Goal: Task Accomplishment & Management: Complete application form

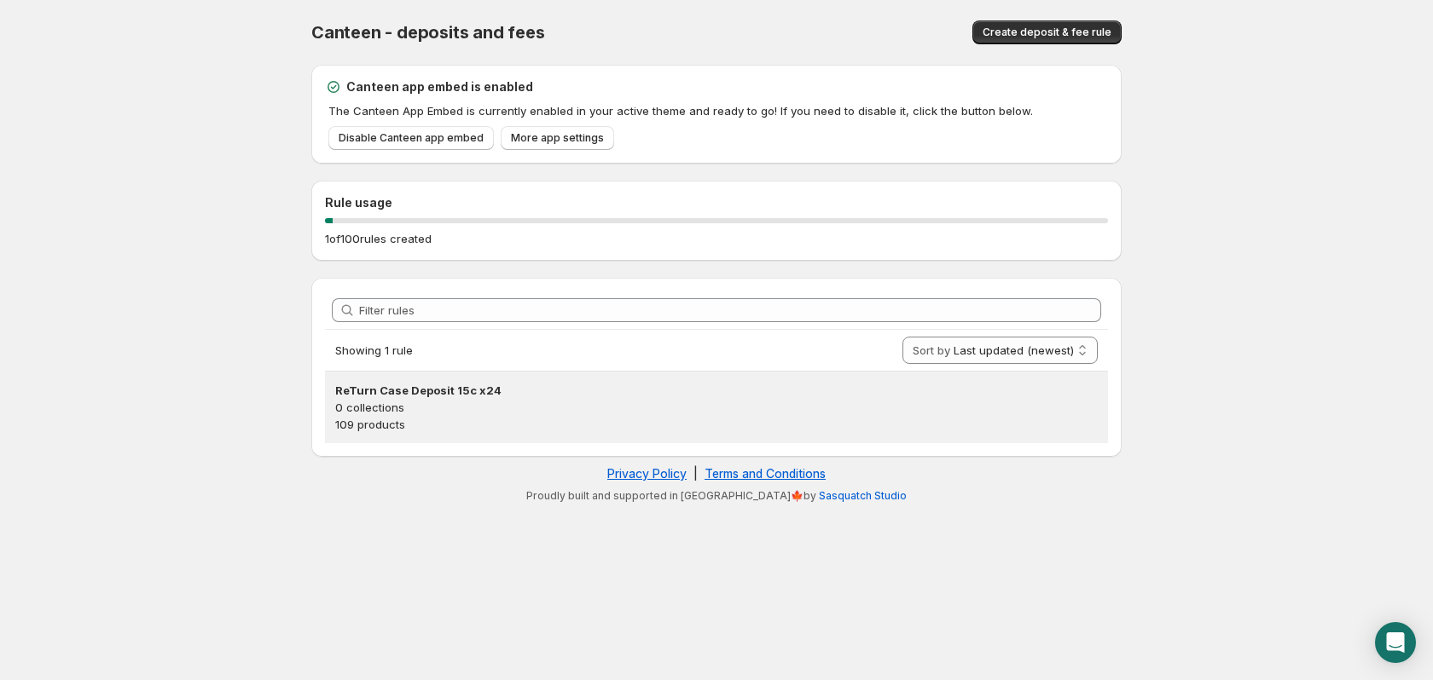
click at [395, 414] on p "0 collections" at bounding box center [716, 407] width 762 height 17
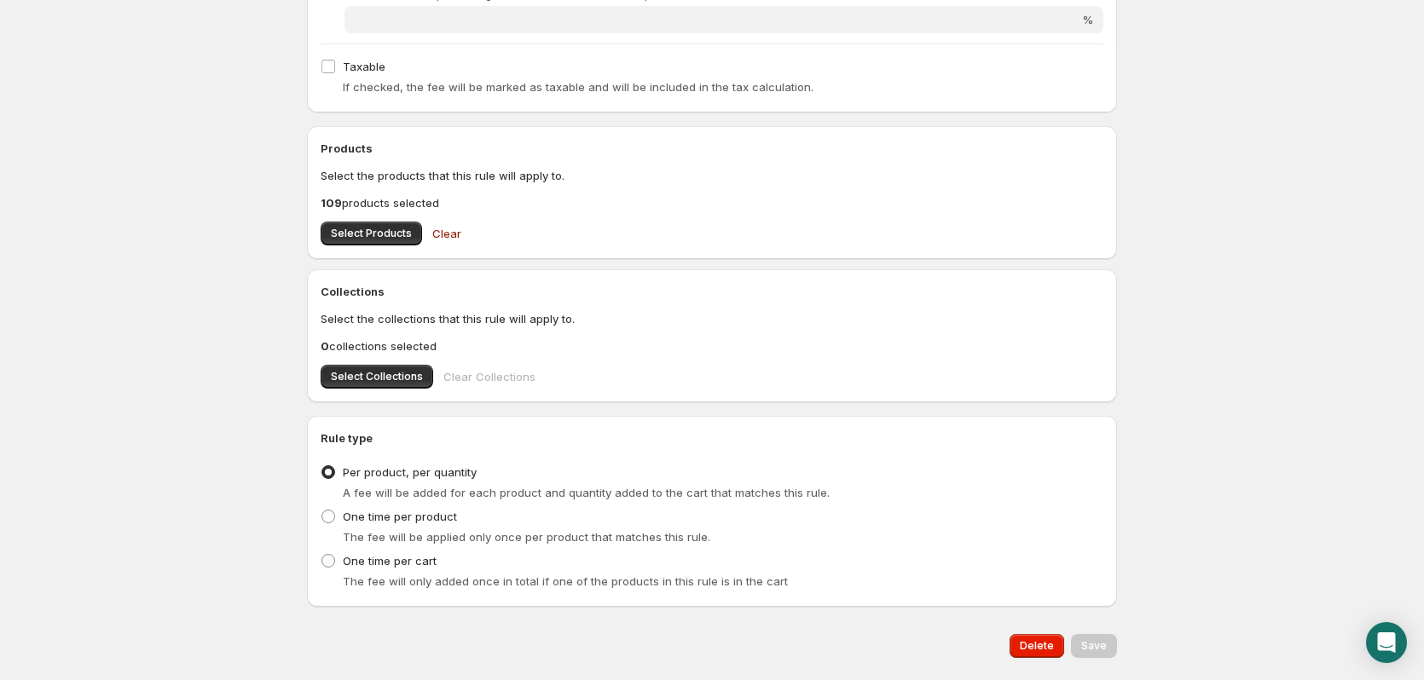
scroll to position [647, 0]
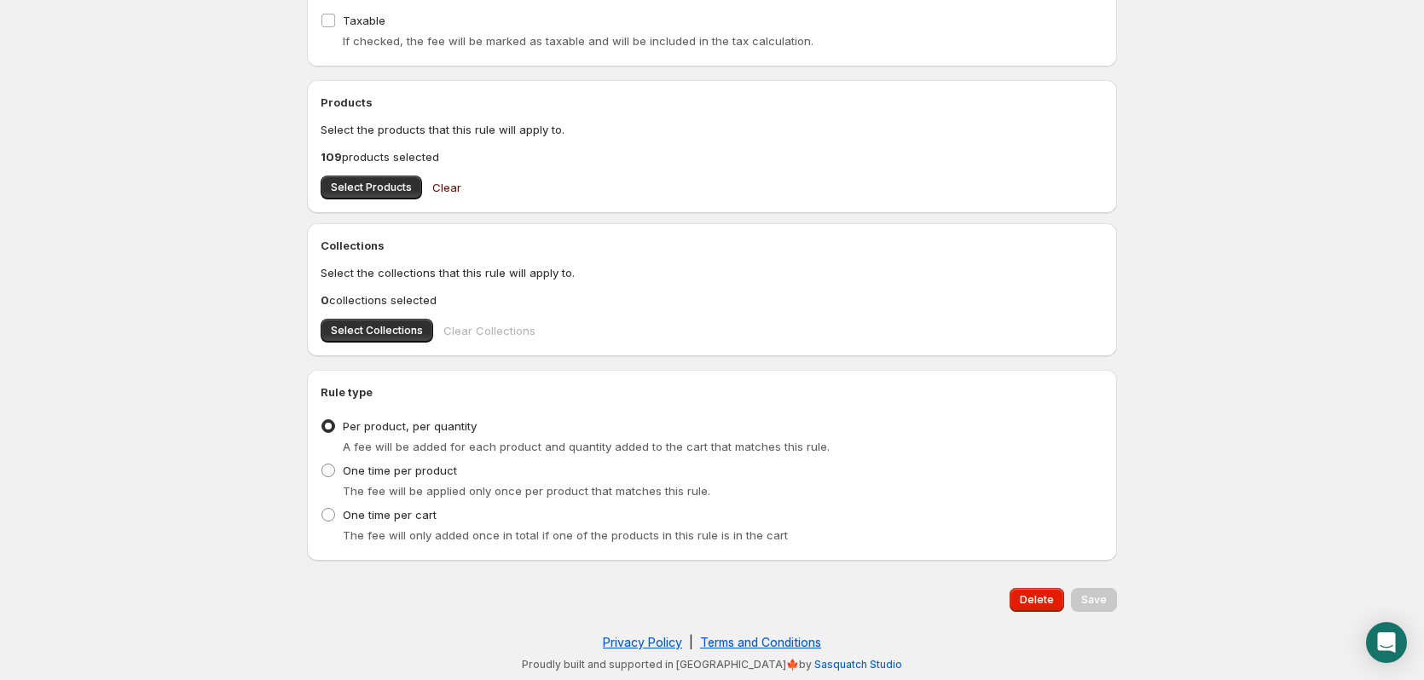
click at [451, 190] on span "Clear" at bounding box center [446, 187] width 29 height 17
click at [1039, 604] on span "Delete" at bounding box center [1037, 600] width 34 height 14
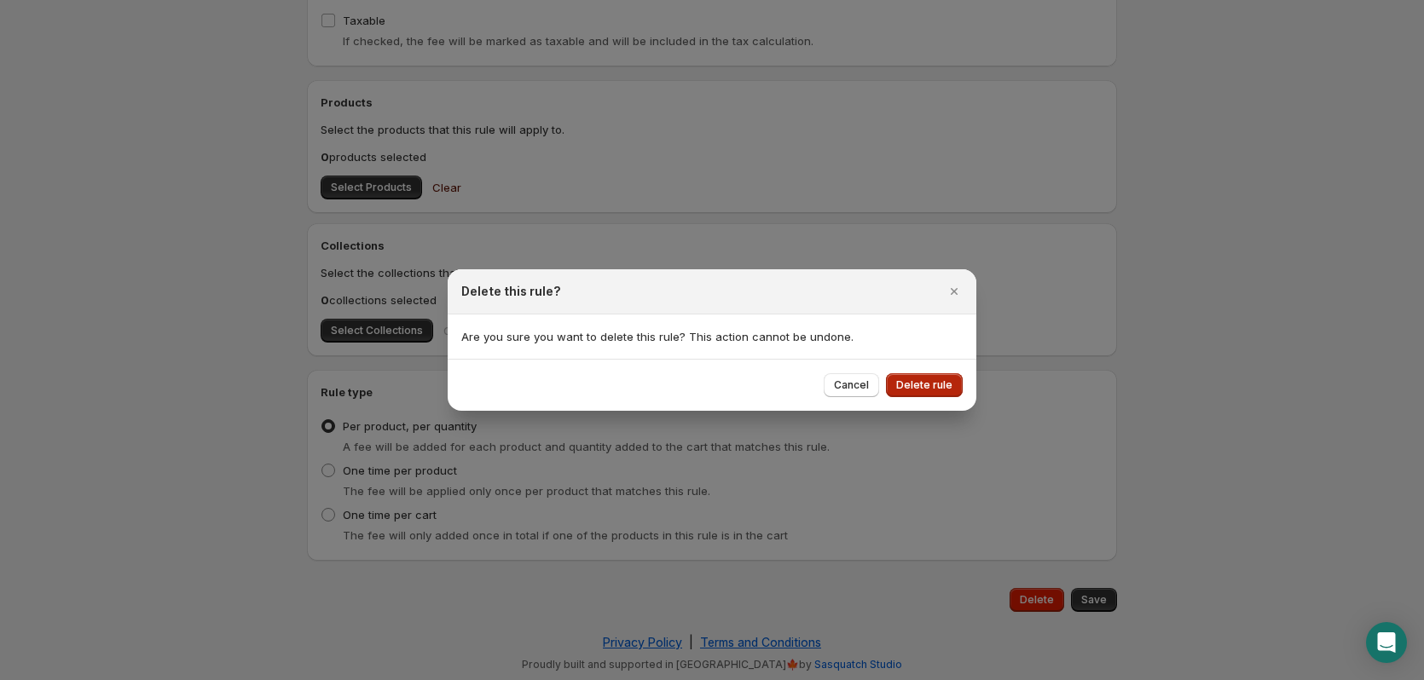
click at [918, 391] on span "Delete rule" at bounding box center [924, 386] width 56 height 14
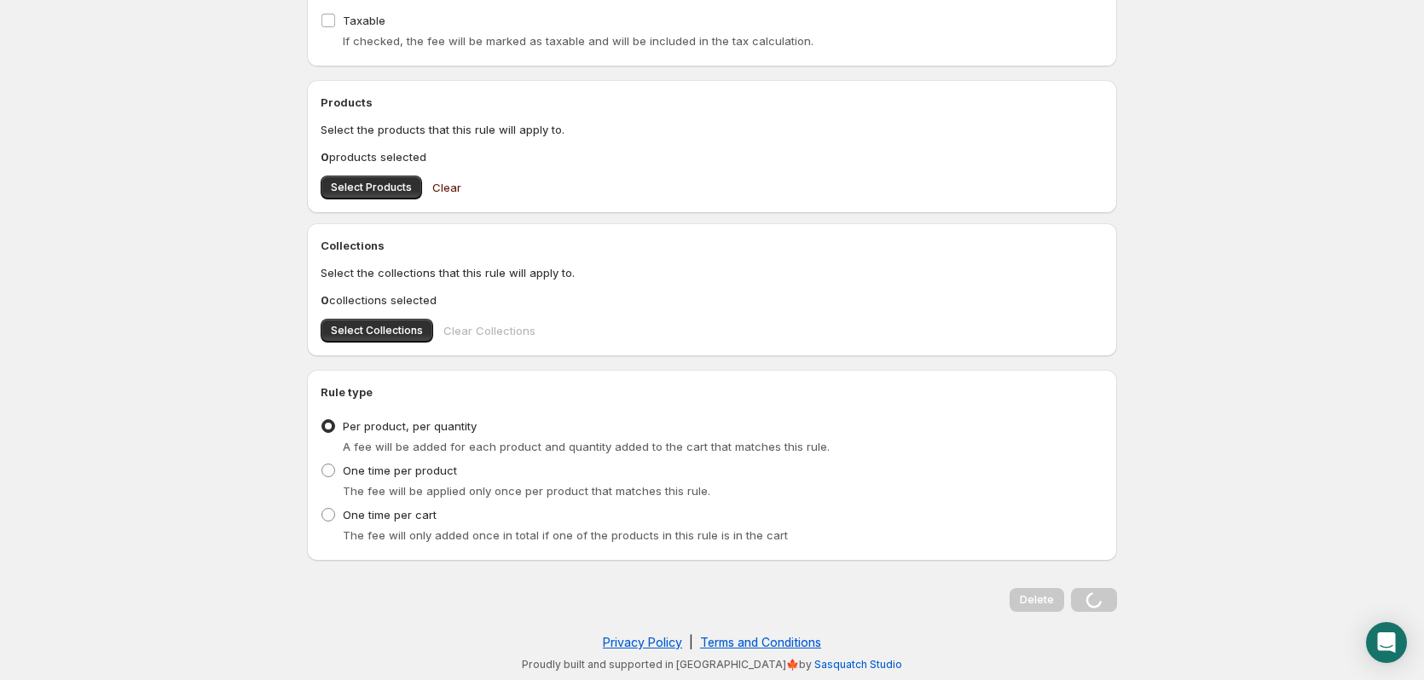
scroll to position [0, 0]
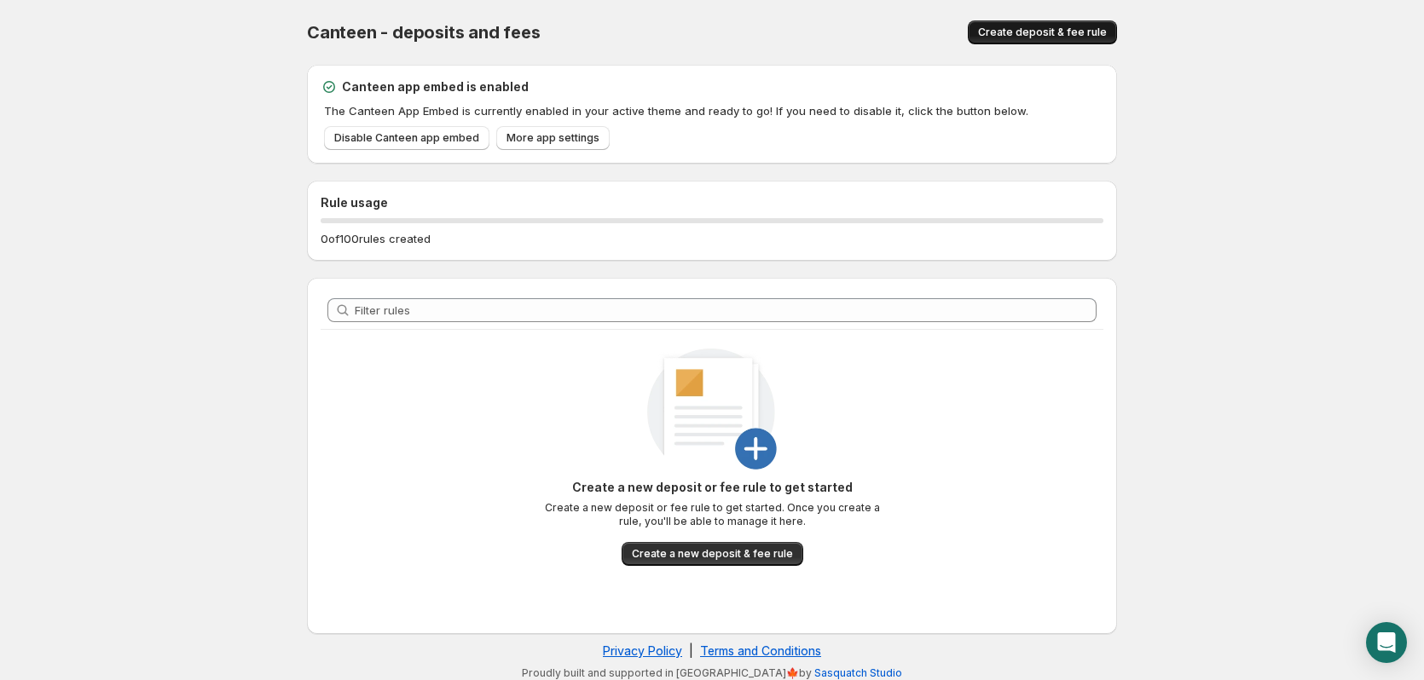
click at [1062, 33] on span "Create deposit & fee rule" at bounding box center [1042, 33] width 129 height 14
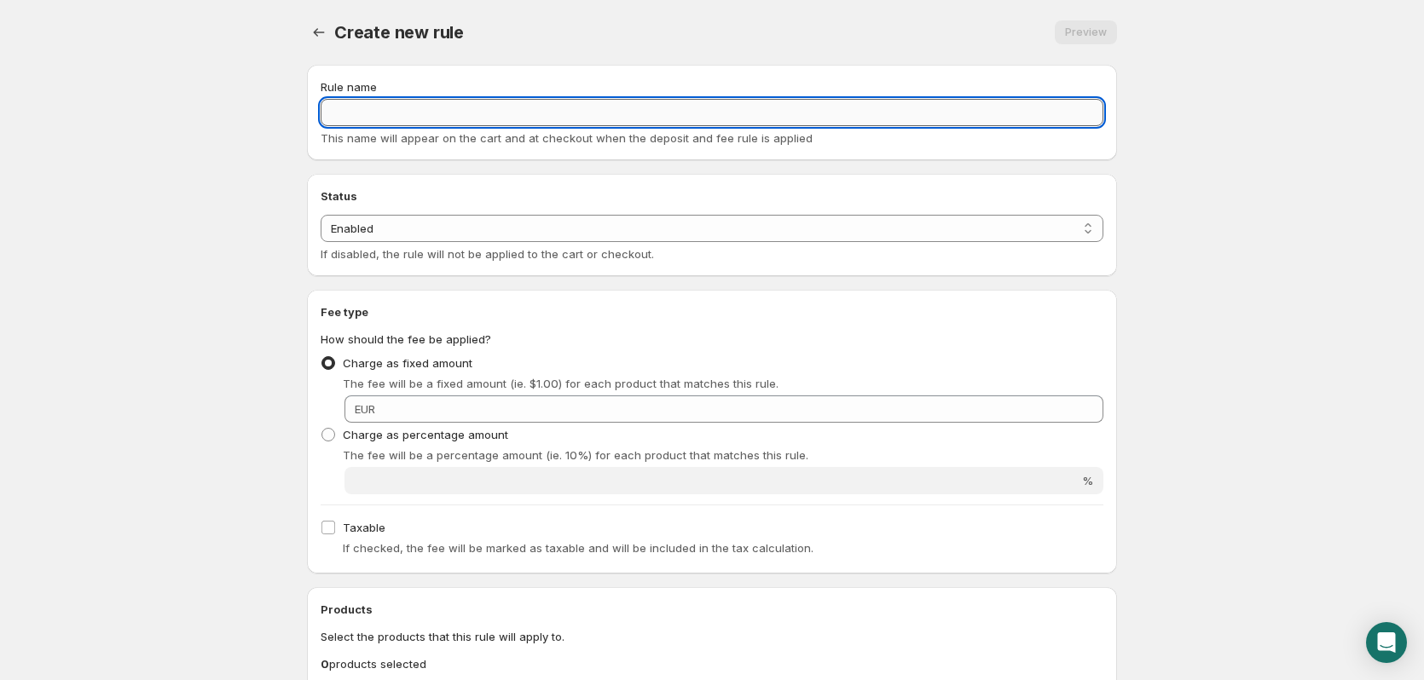
click at [342, 118] on input "Rule name" at bounding box center [712, 112] width 783 height 27
click at [376, 111] on input "Return deposit" at bounding box center [712, 112] width 783 height 27
click at [420, 119] on input "Return Deposit" at bounding box center [712, 112] width 783 height 27
type input "Return Deposit 15c"
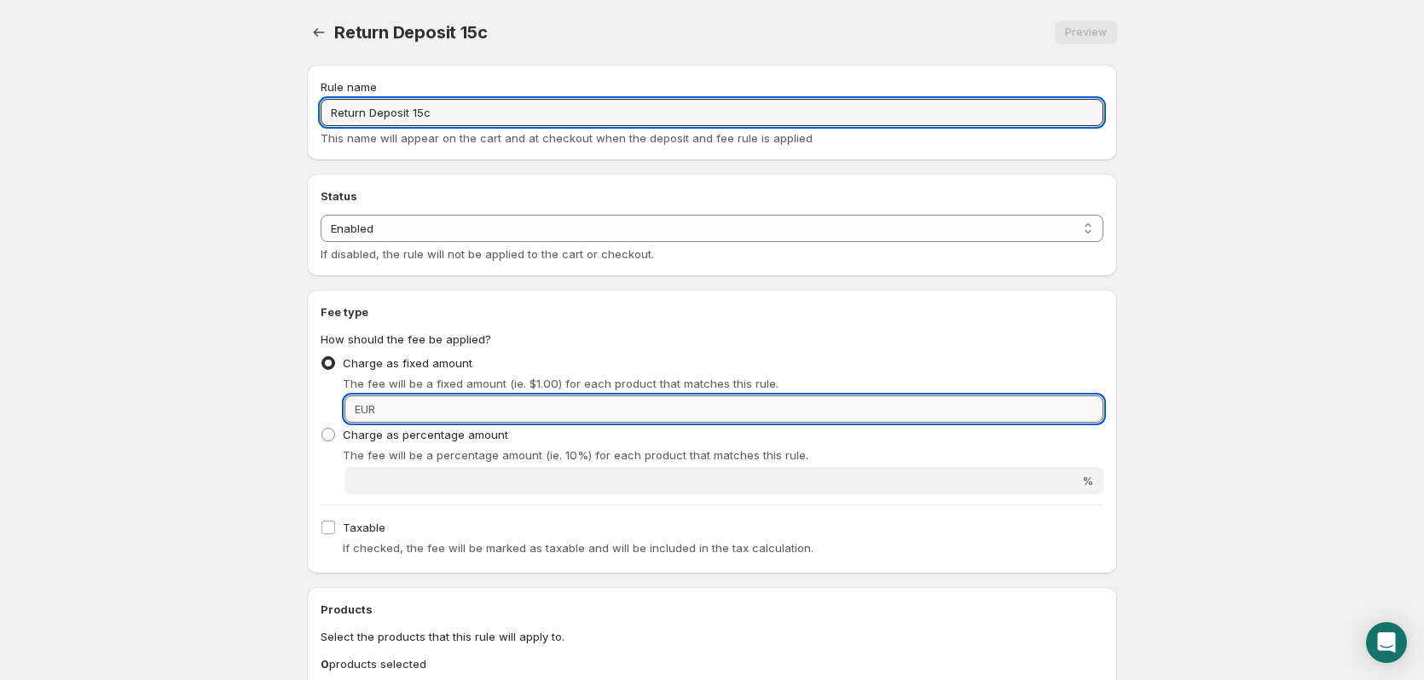
click at [401, 418] on input "Fixed amount" at bounding box center [741, 409] width 723 height 27
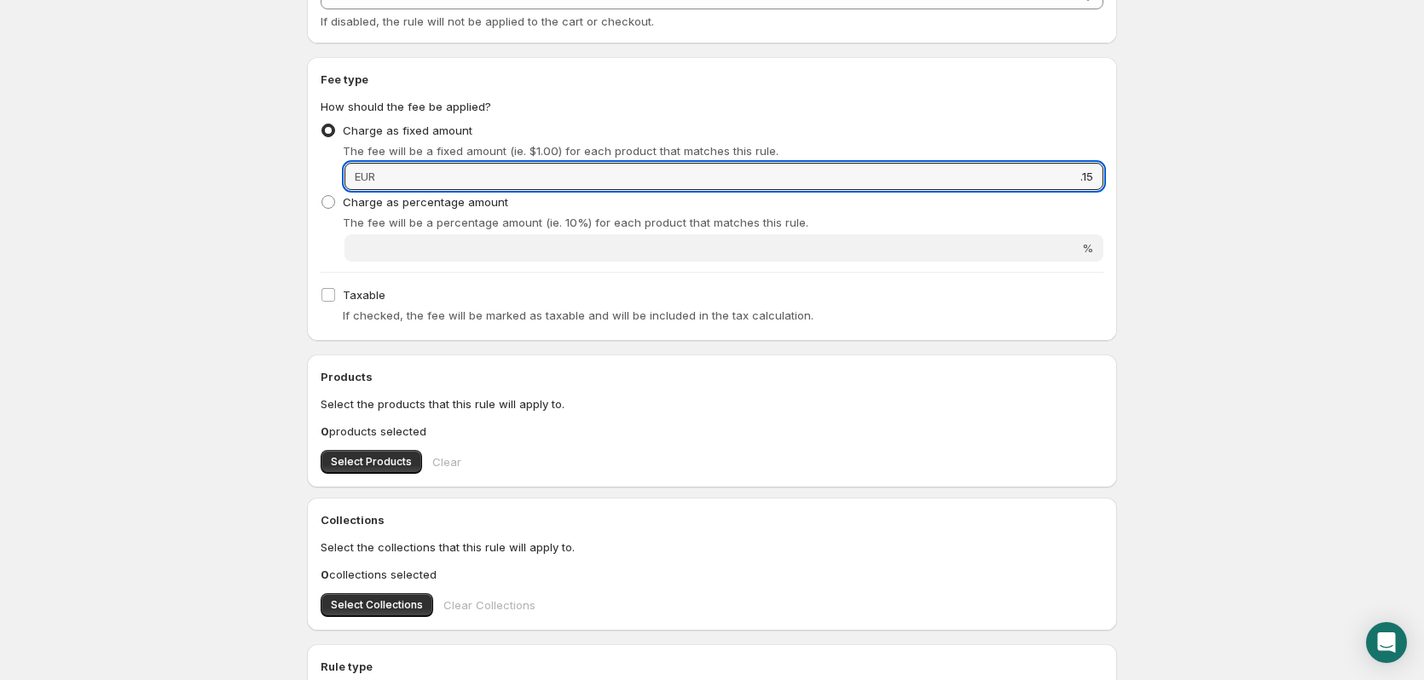
scroll to position [279, 0]
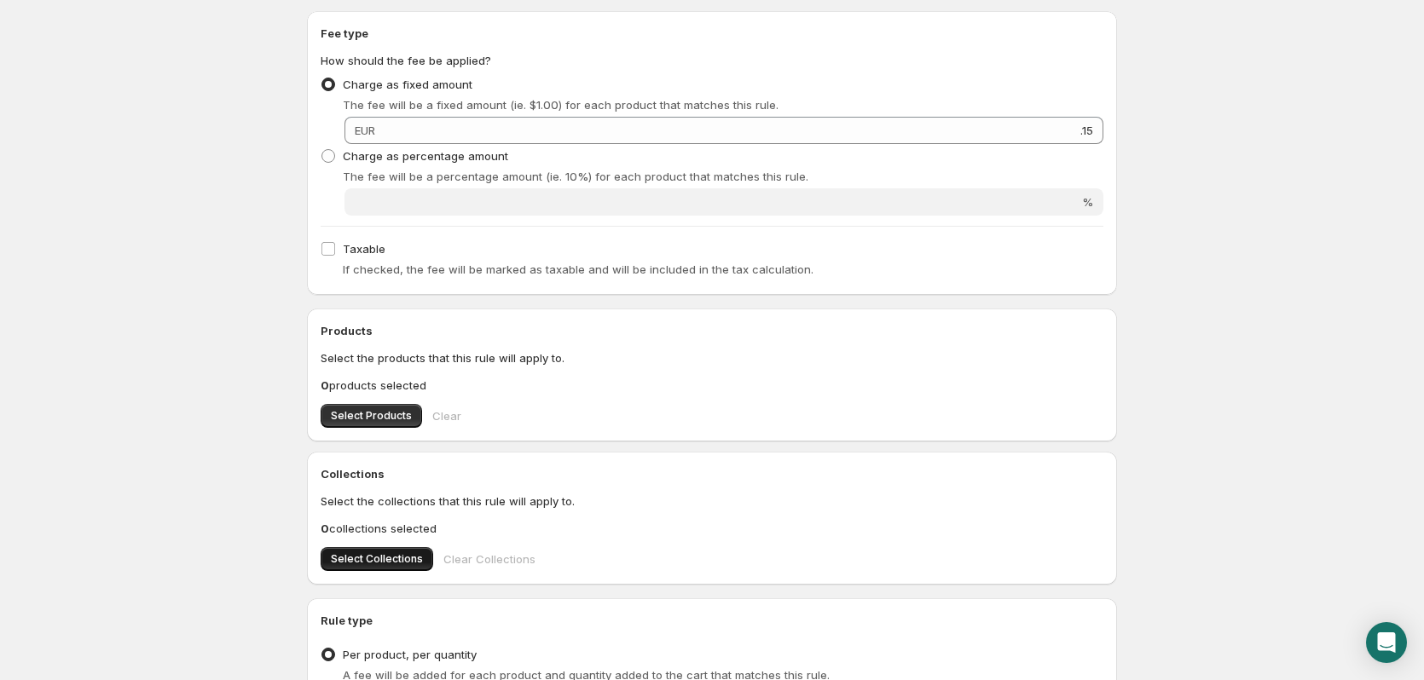
click at [381, 557] on span "Select Collections" at bounding box center [377, 560] width 92 height 14
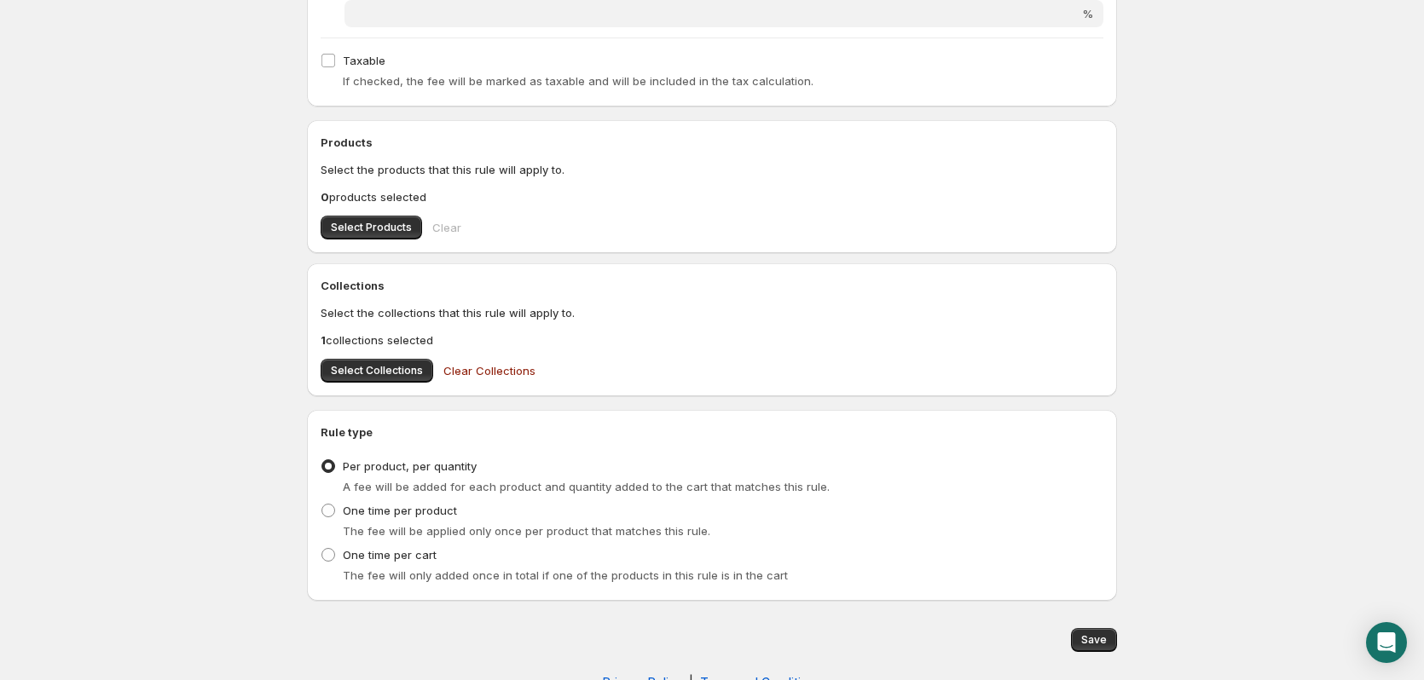
scroll to position [507, 0]
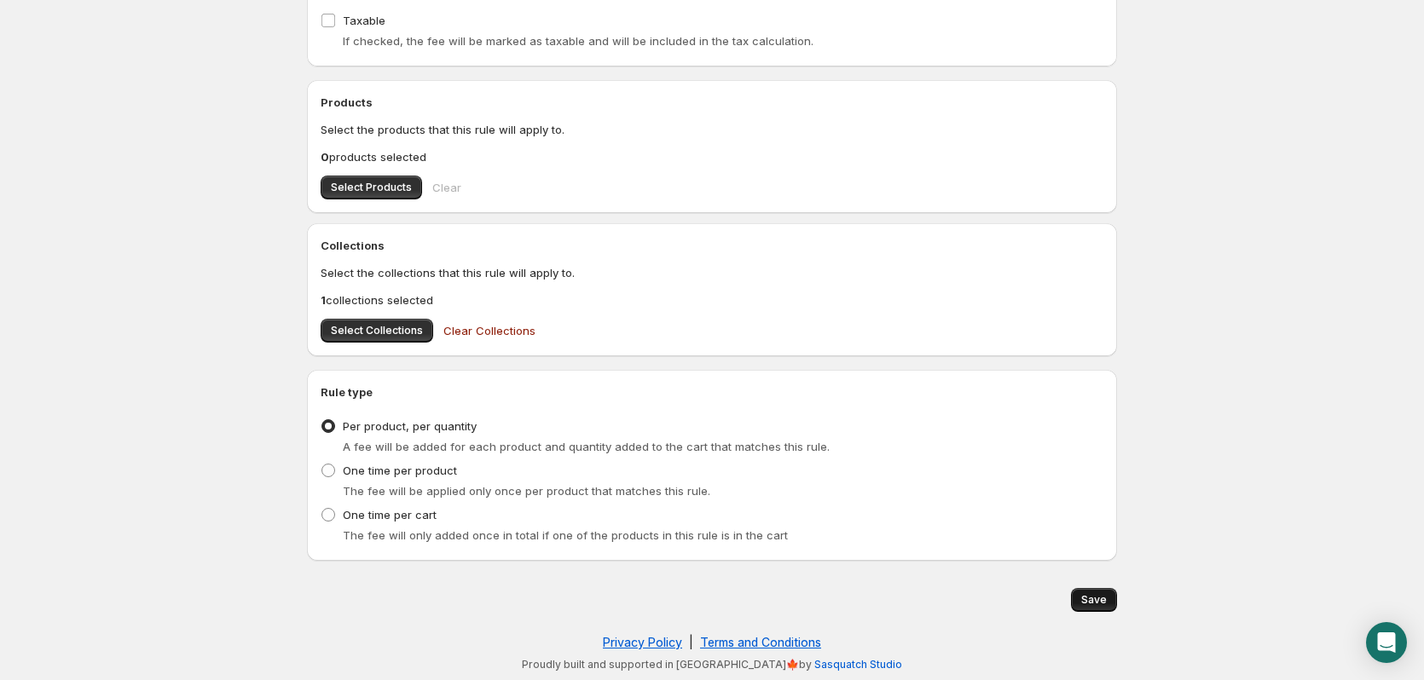
click at [1090, 602] on span "Save" at bounding box center [1094, 600] width 26 height 14
type input "0.15"
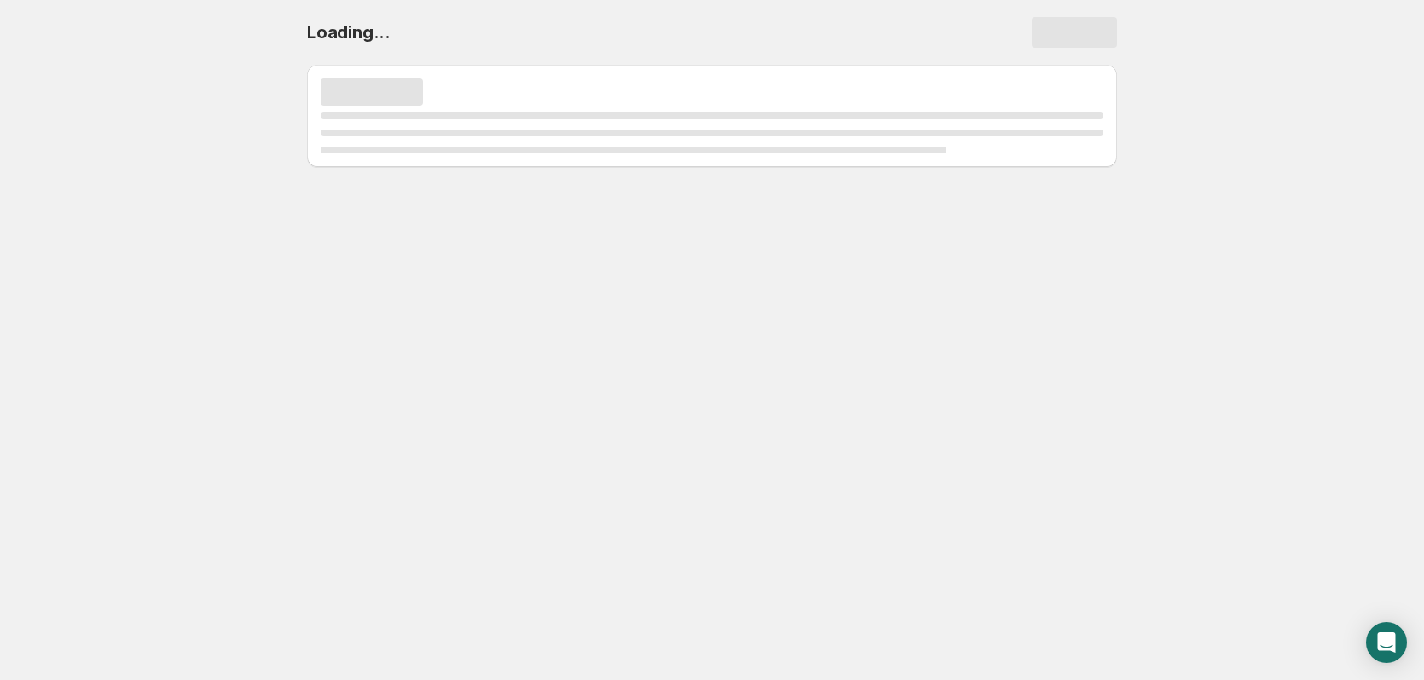
scroll to position [0, 0]
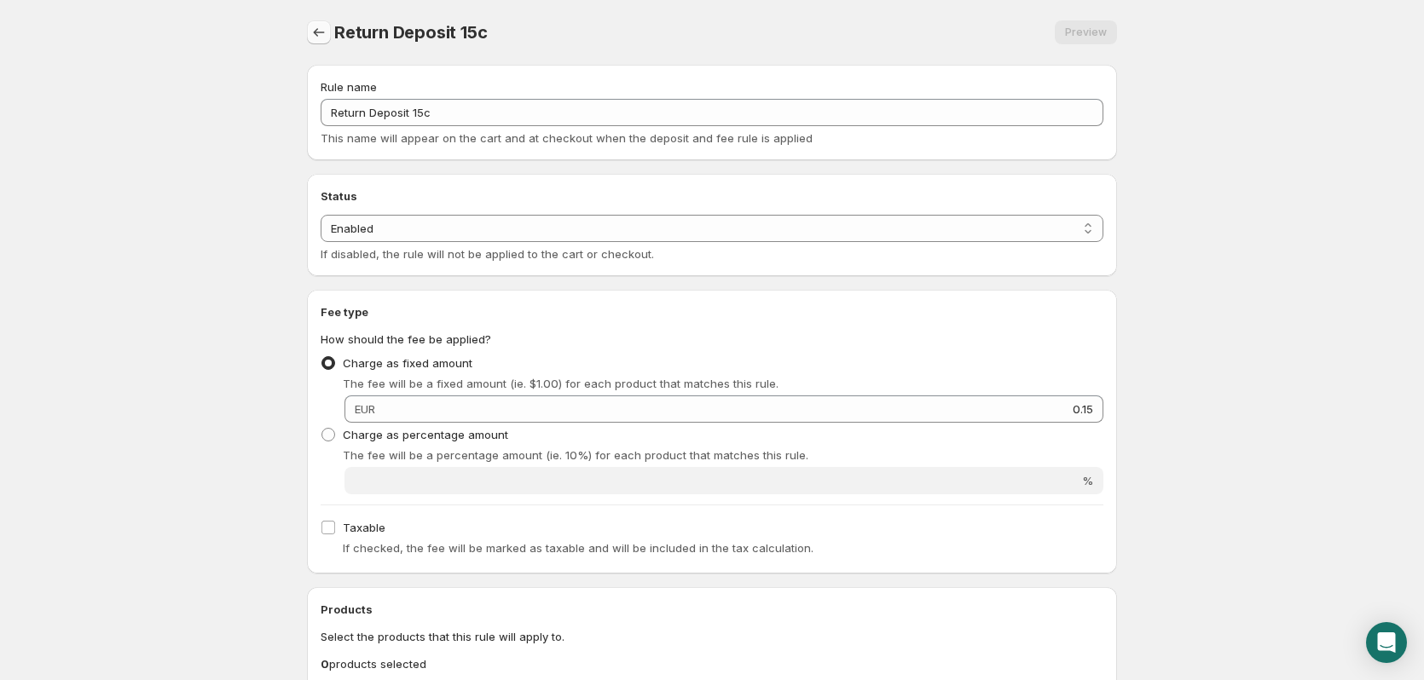
click at [313, 29] on icon "Settings" at bounding box center [318, 32] width 17 height 17
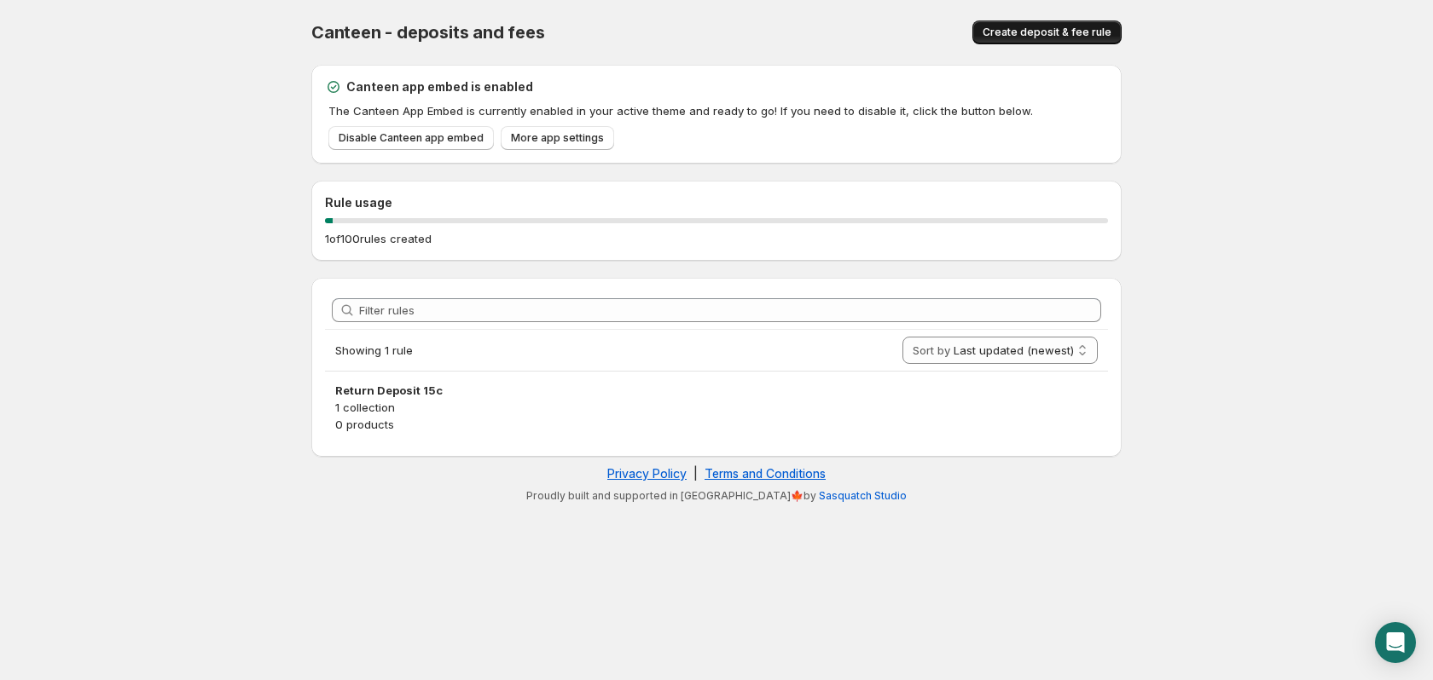
click at [1036, 33] on span "Create deposit & fee rule" at bounding box center [1046, 33] width 129 height 14
click at [1068, 30] on span "Create deposit & fee rule" at bounding box center [1046, 33] width 129 height 14
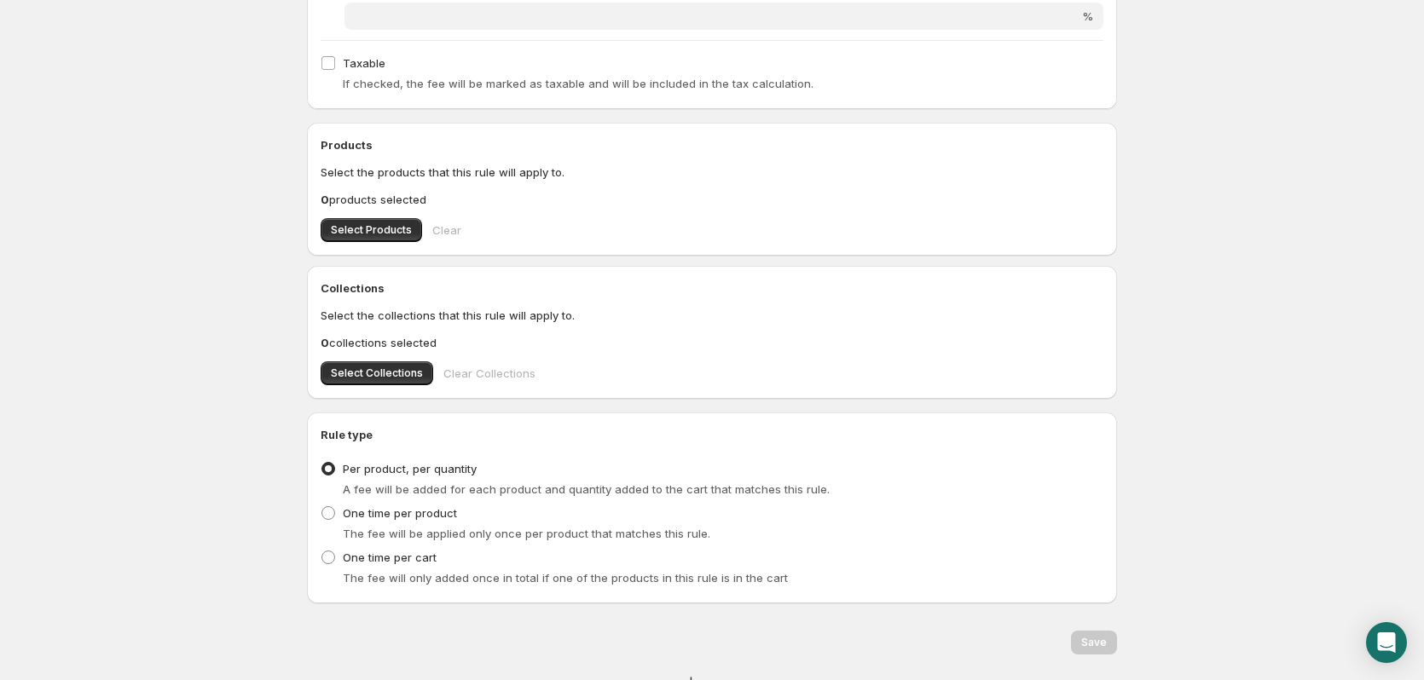
scroll to position [483, 0]
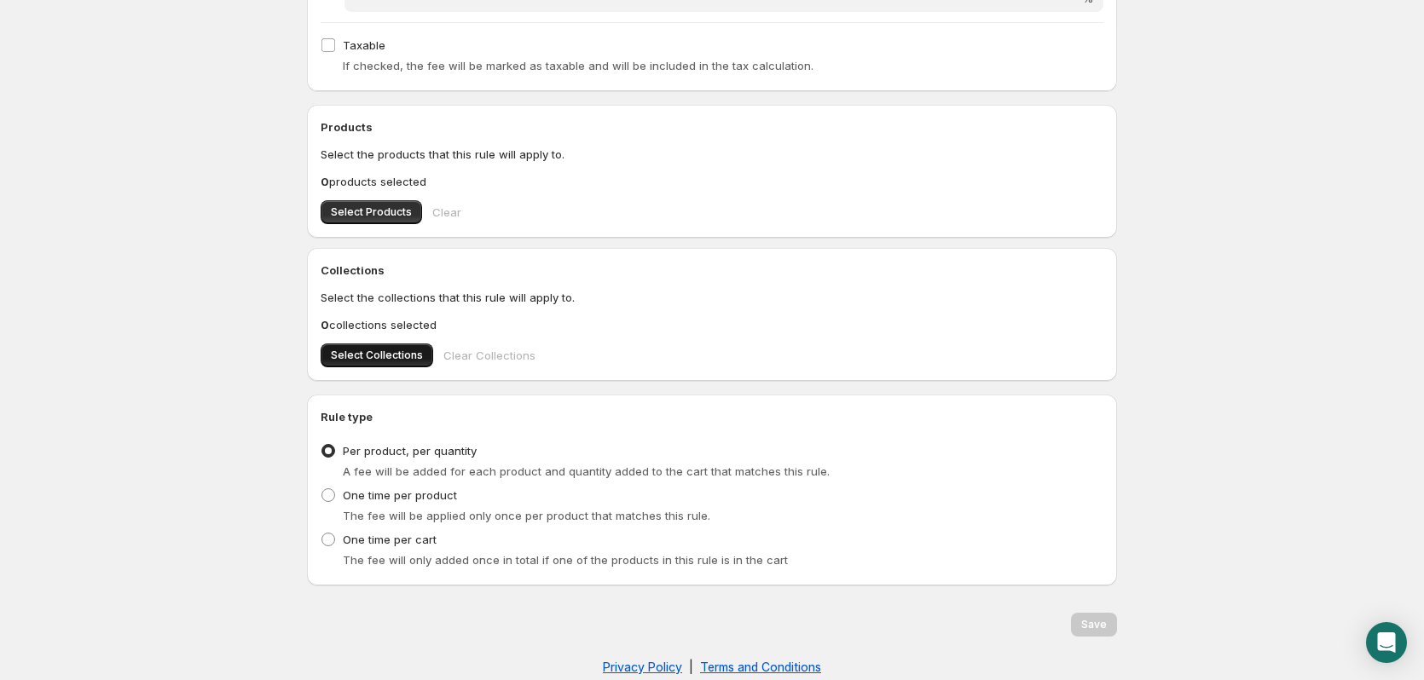
click at [364, 355] on span "Select Collections" at bounding box center [377, 356] width 92 height 14
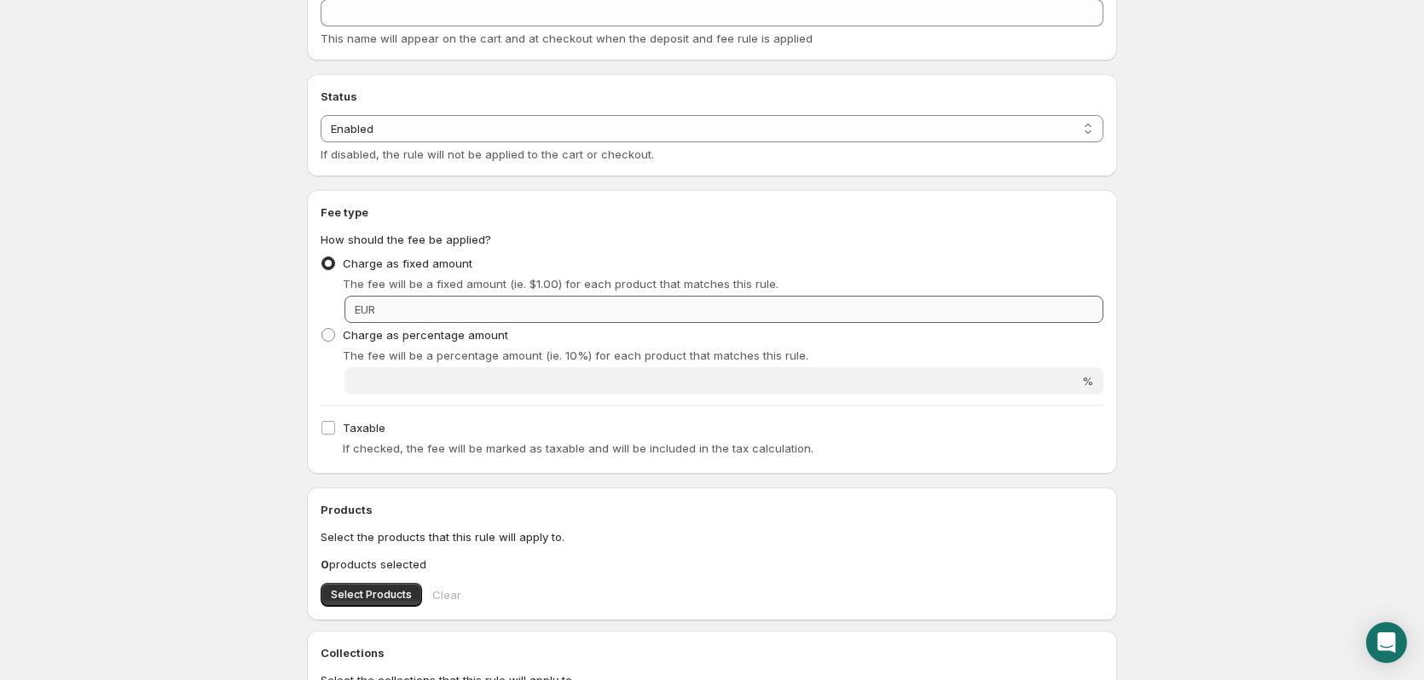
scroll to position [98, 0]
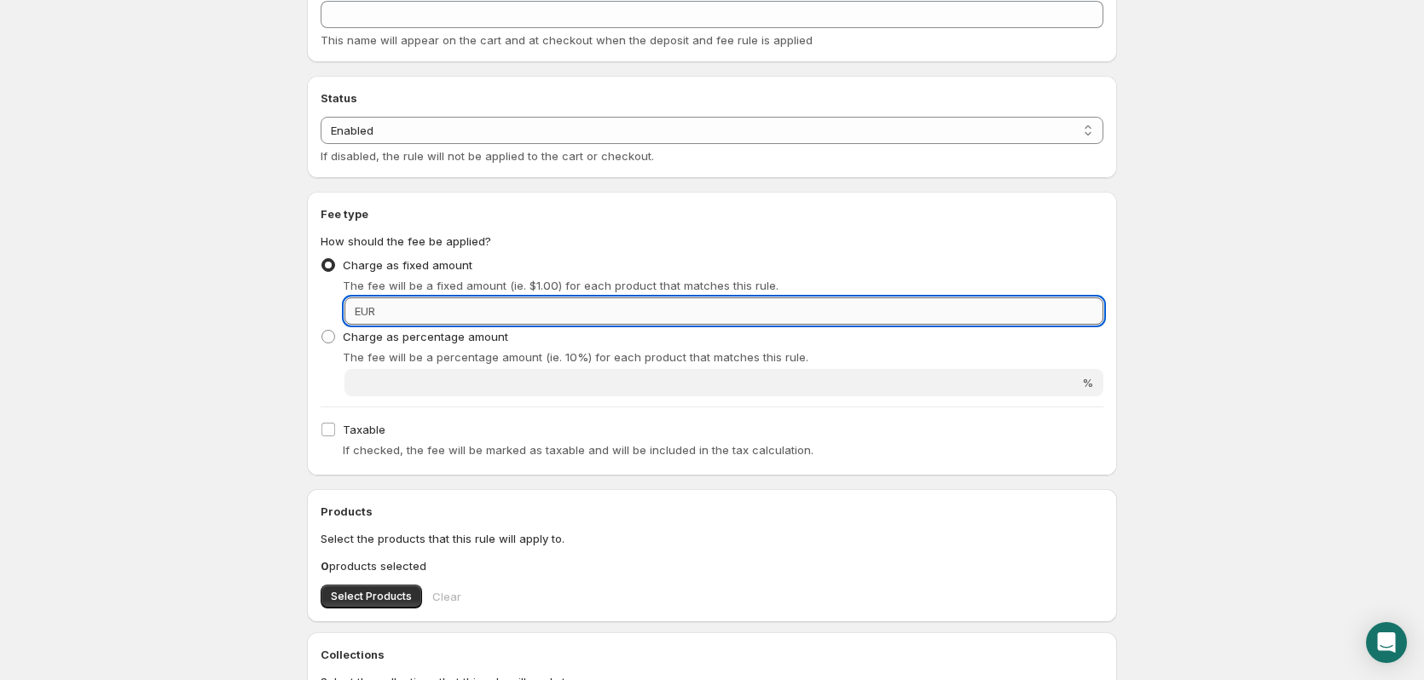
click at [412, 316] on input "Fixed amount" at bounding box center [741, 311] width 723 height 27
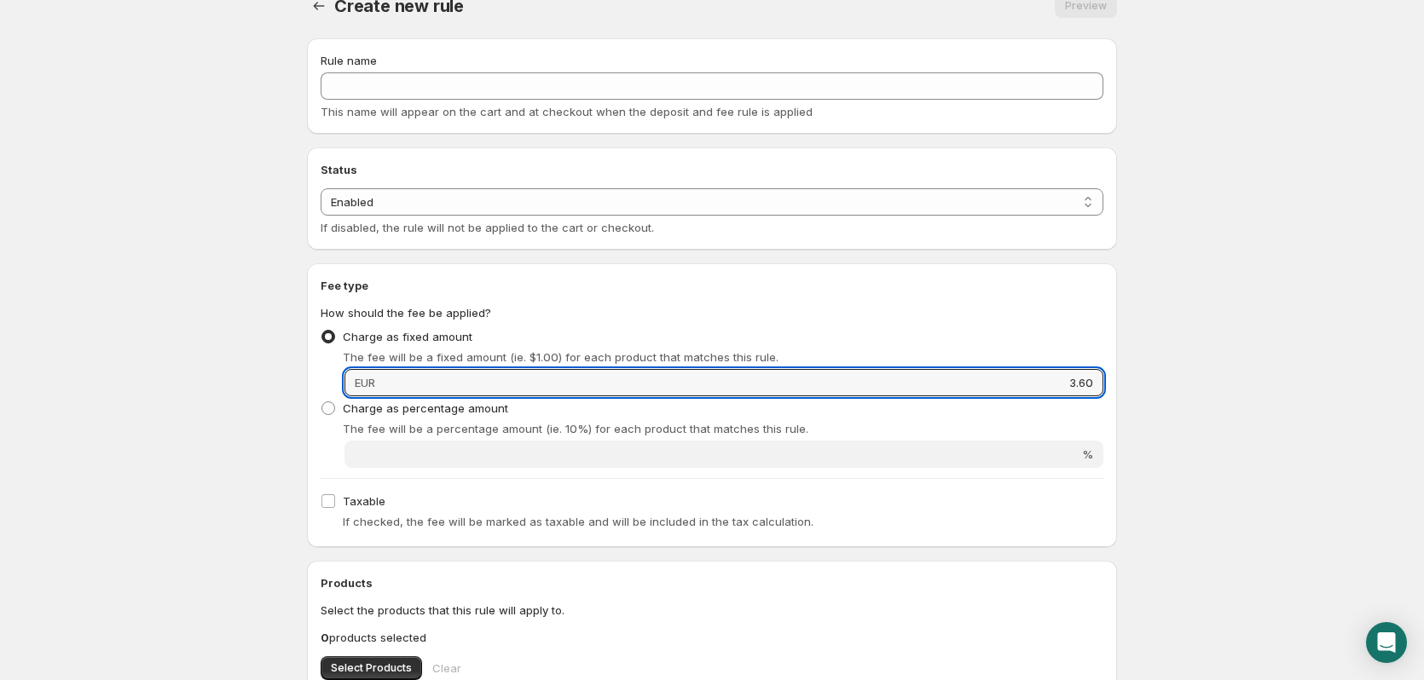
scroll to position [12, 0]
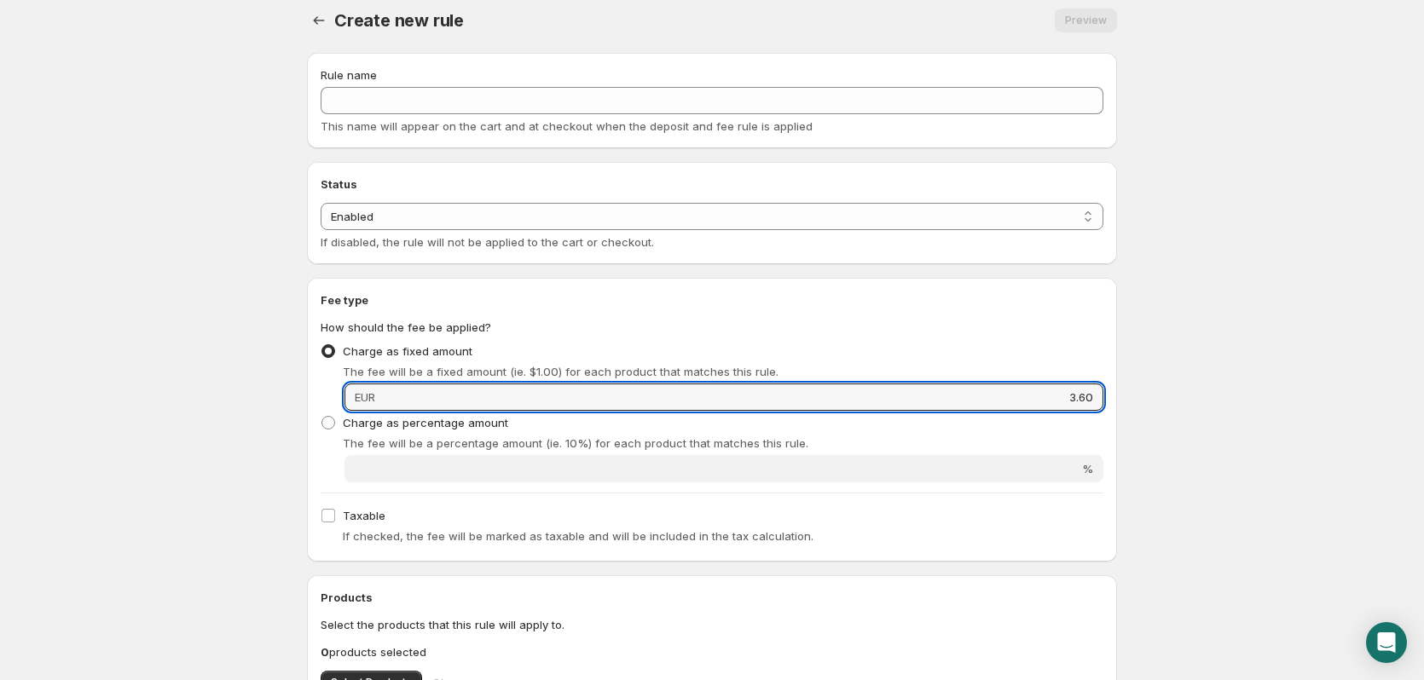
type input "3.60"
click at [1177, 443] on body "Home Help Create new rule. This page is ready Create new rule Preview More acti…" at bounding box center [712, 328] width 1424 height 680
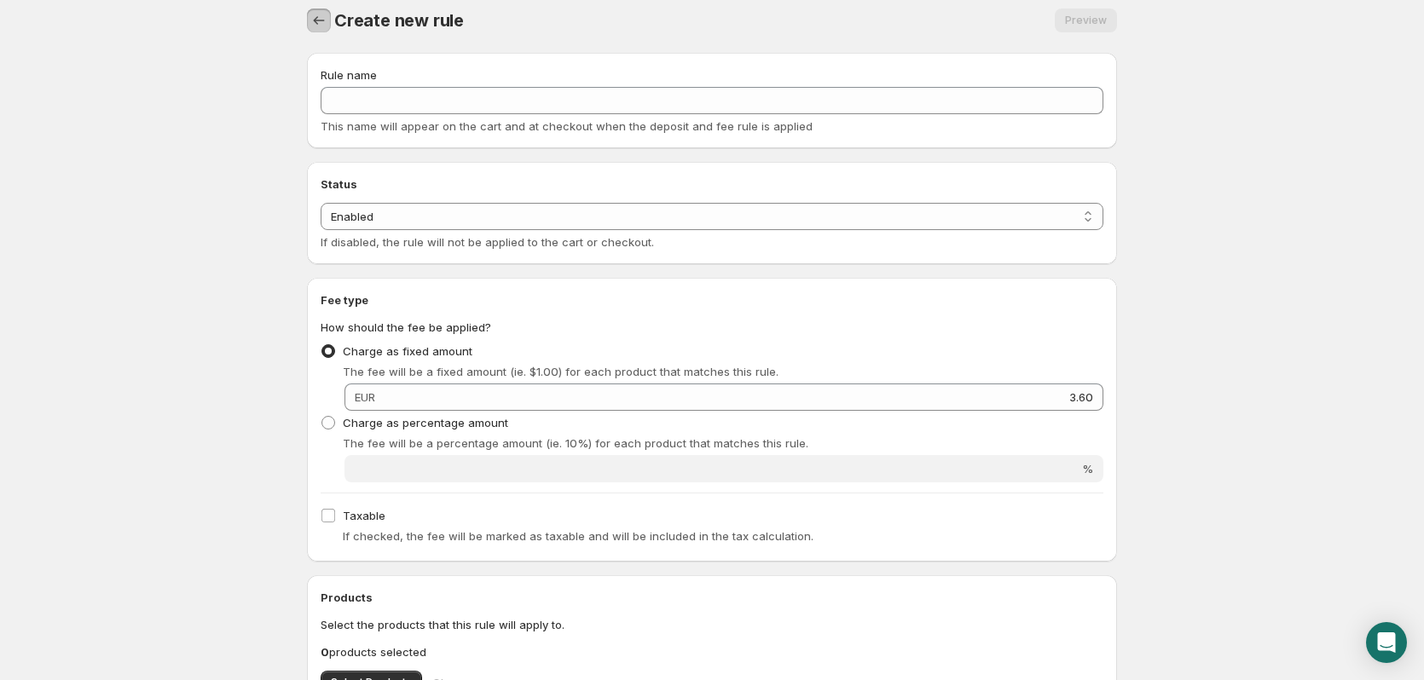
click at [318, 23] on icon "Settings" at bounding box center [318, 20] width 17 height 17
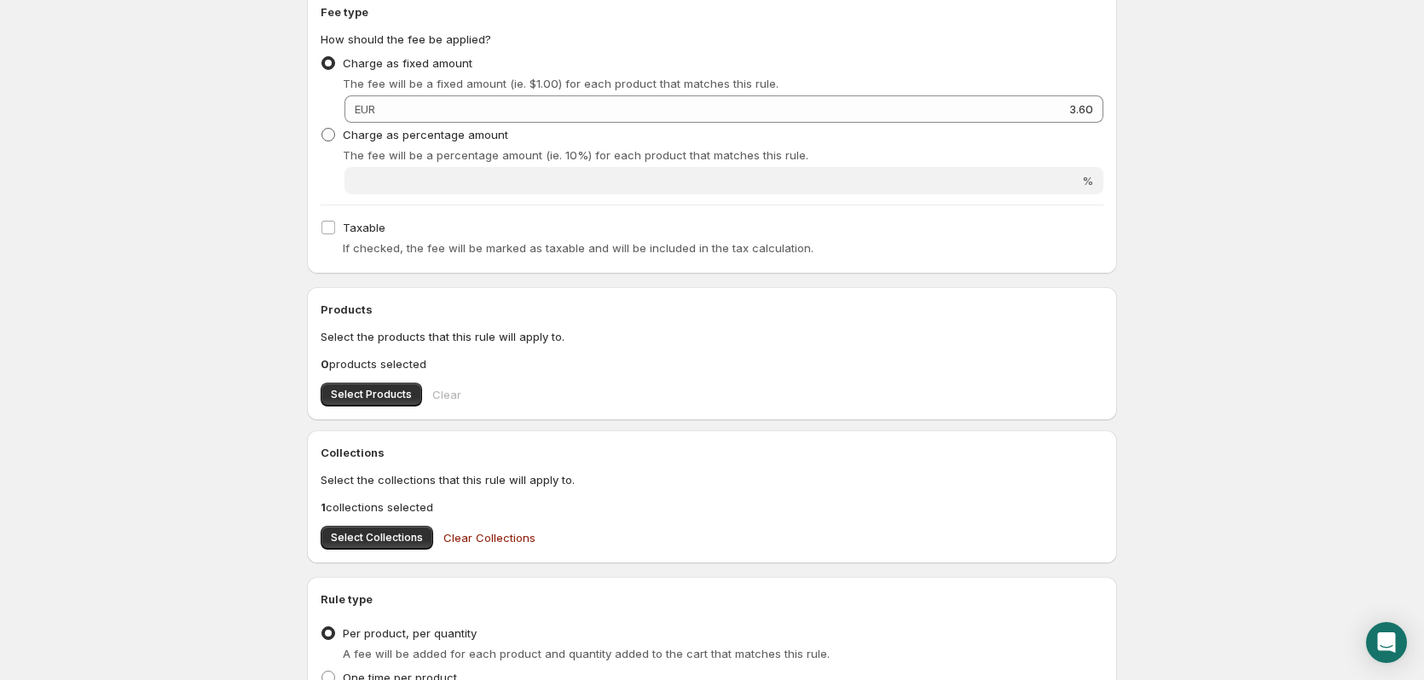
click at [330, 134] on span at bounding box center [328, 135] width 14 height 14
click at [322, 129] on input "Charge as percentage amount" at bounding box center [321, 128] width 1 height 1
radio input "true"
click at [329, 65] on span at bounding box center [328, 63] width 14 height 14
click at [322, 57] on input "Charge as fixed amount" at bounding box center [321, 56] width 1 height 1
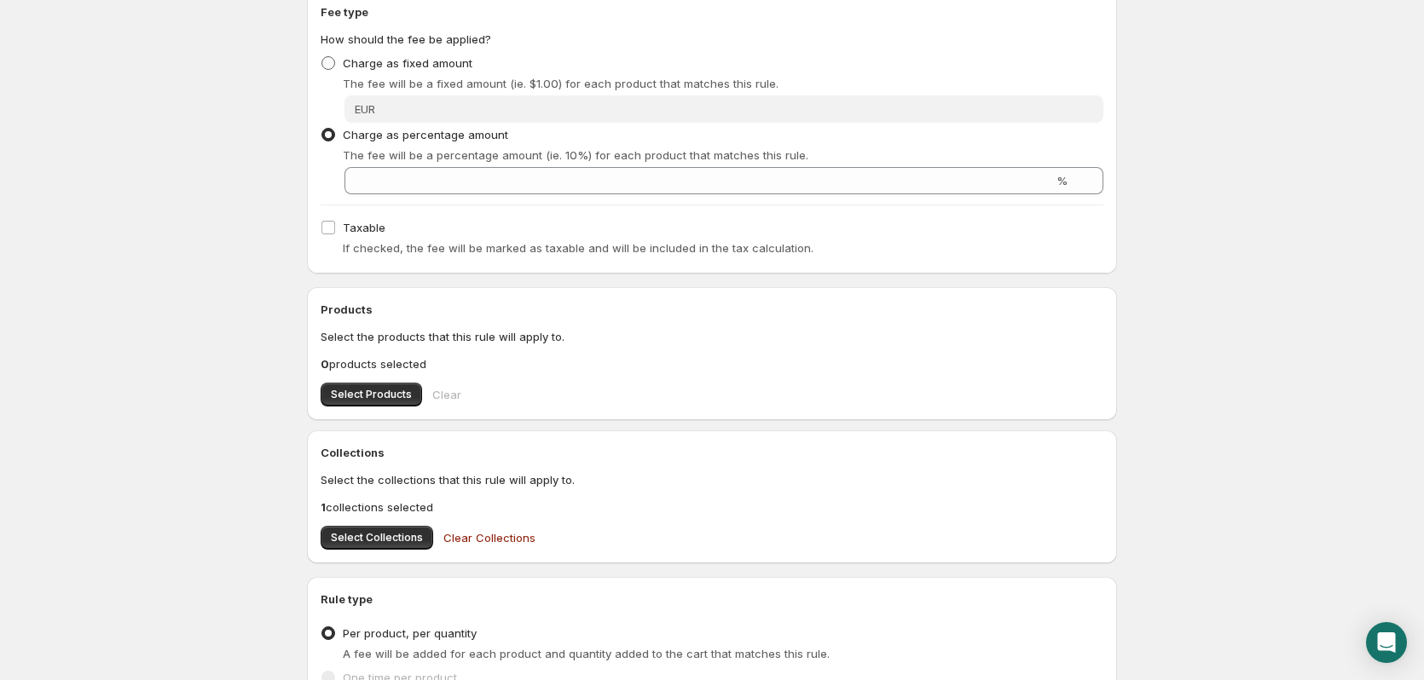
radio input "true"
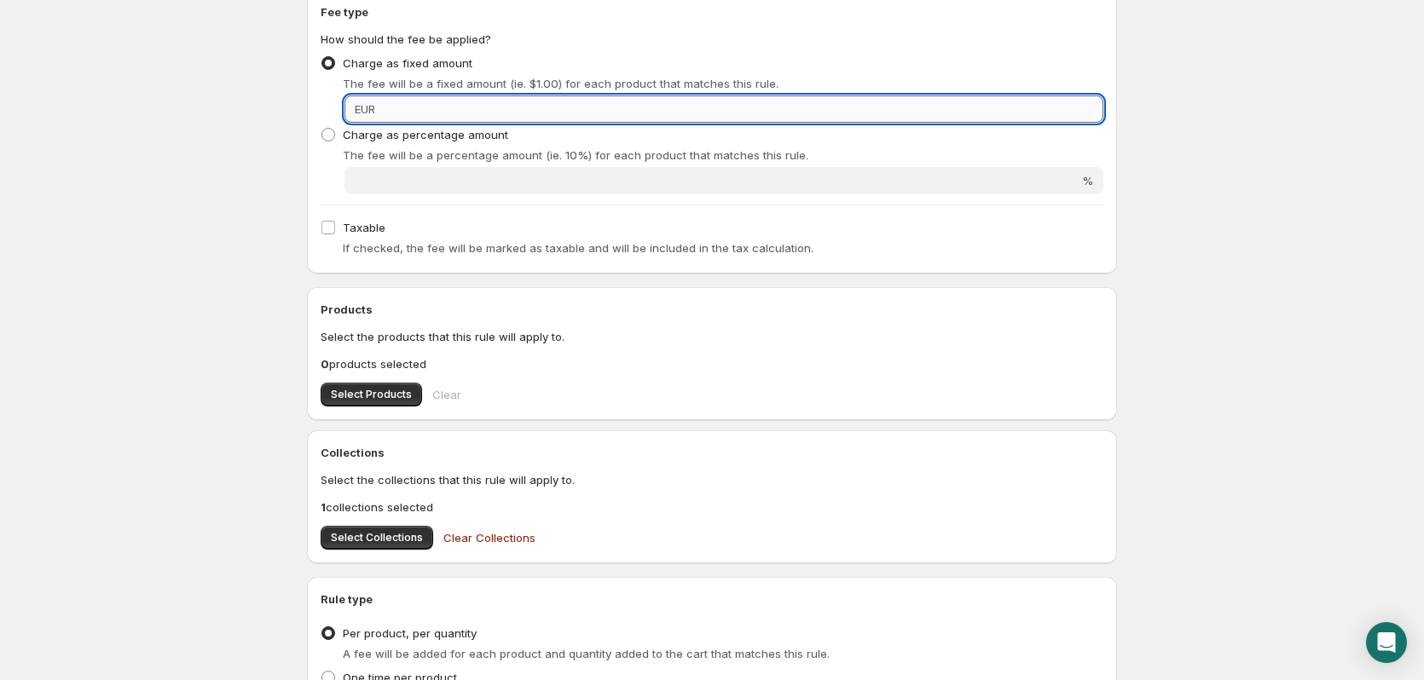
click at [669, 105] on input "Fixed amount" at bounding box center [741, 109] width 723 height 27
type input "3.60"
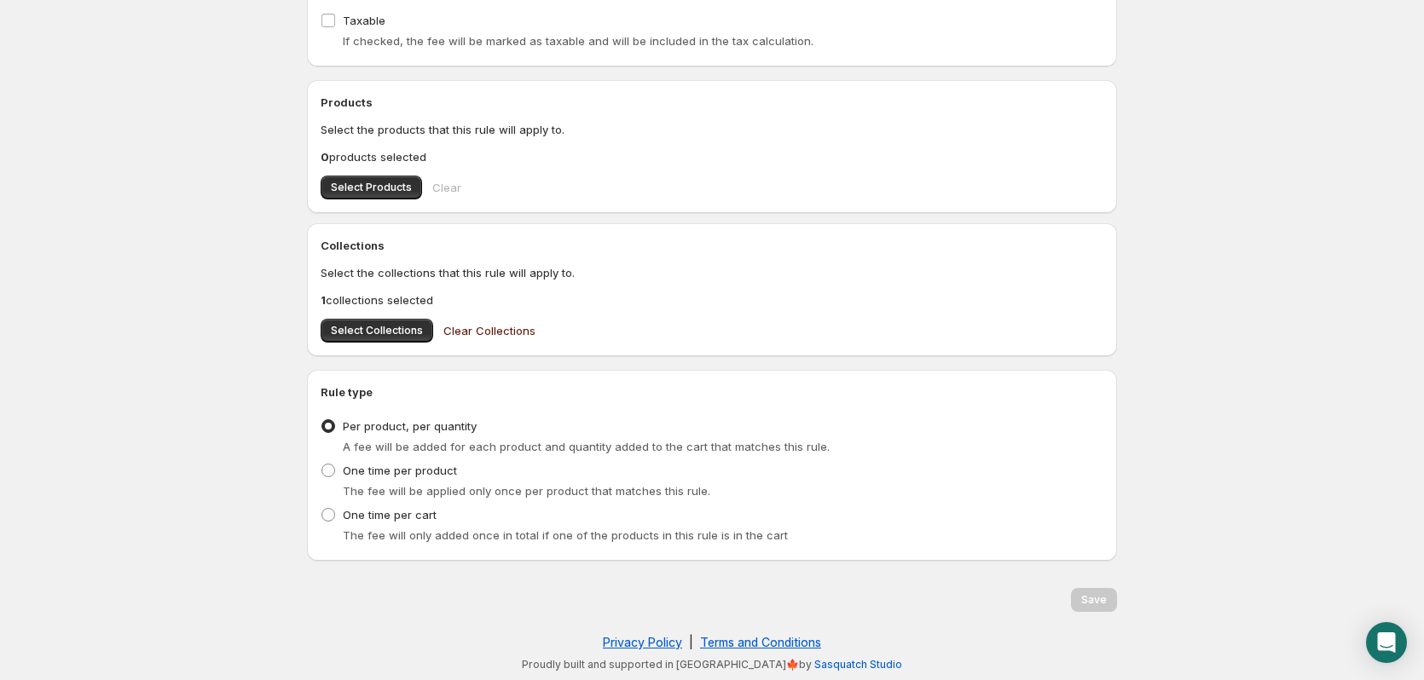
click at [463, 332] on span "Clear Collections" at bounding box center [489, 330] width 92 height 17
click at [371, 331] on span "Select Collections" at bounding box center [377, 331] width 92 height 14
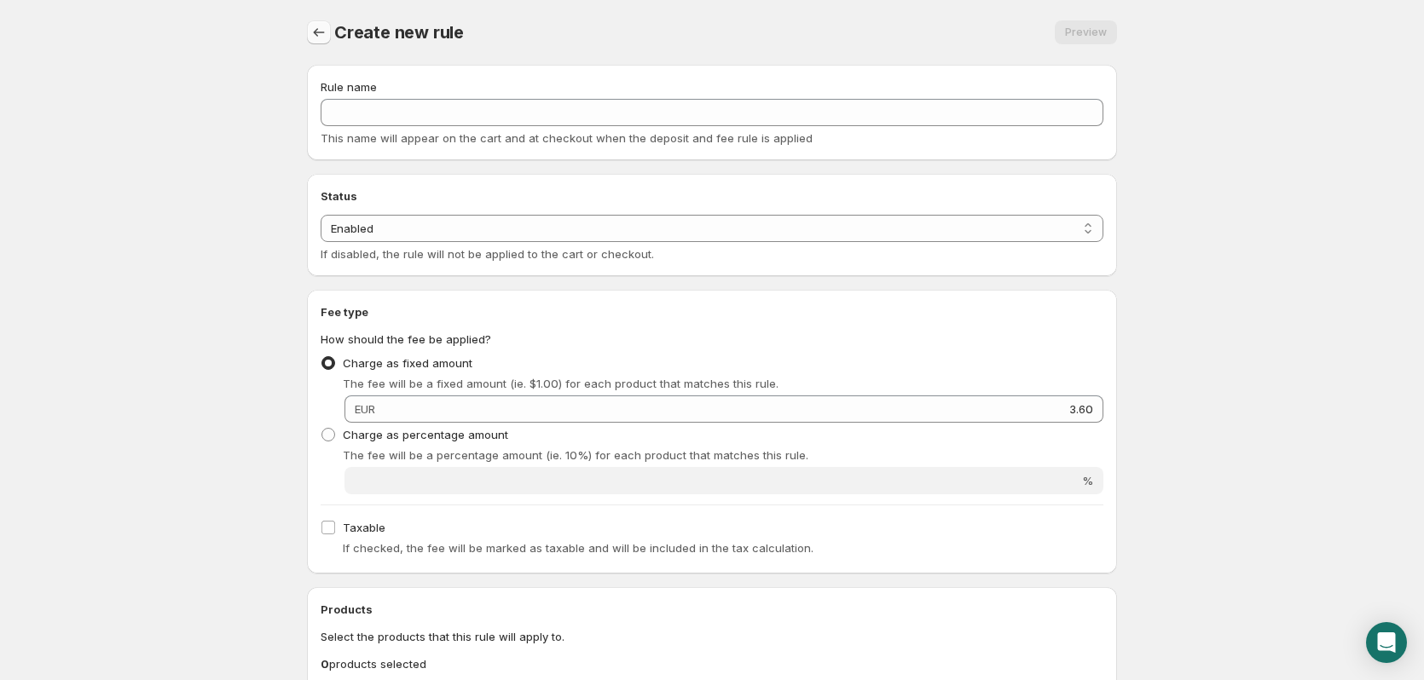
click at [317, 37] on icon "Settings" at bounding box center [318, 32] width 17 height 17
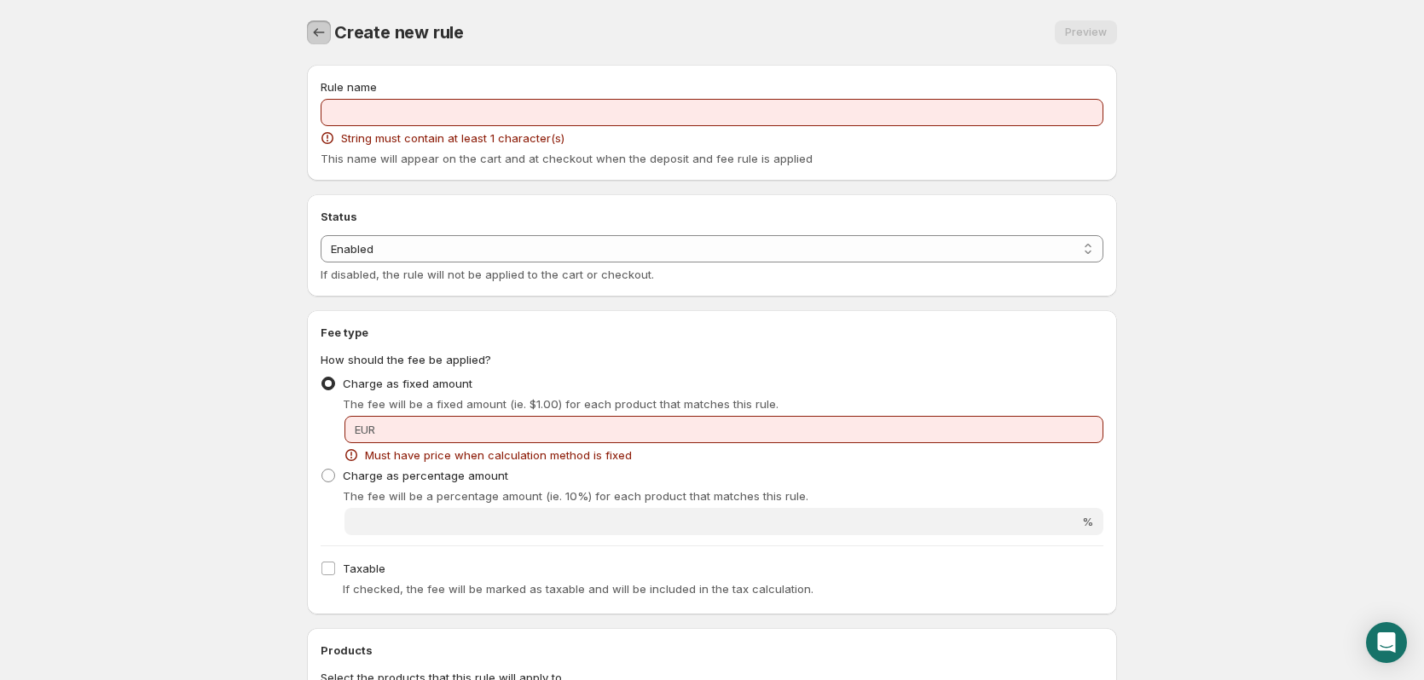
click at [323, 38] on icon "Settings" at bounding box center [318, 32] width 17 height 17
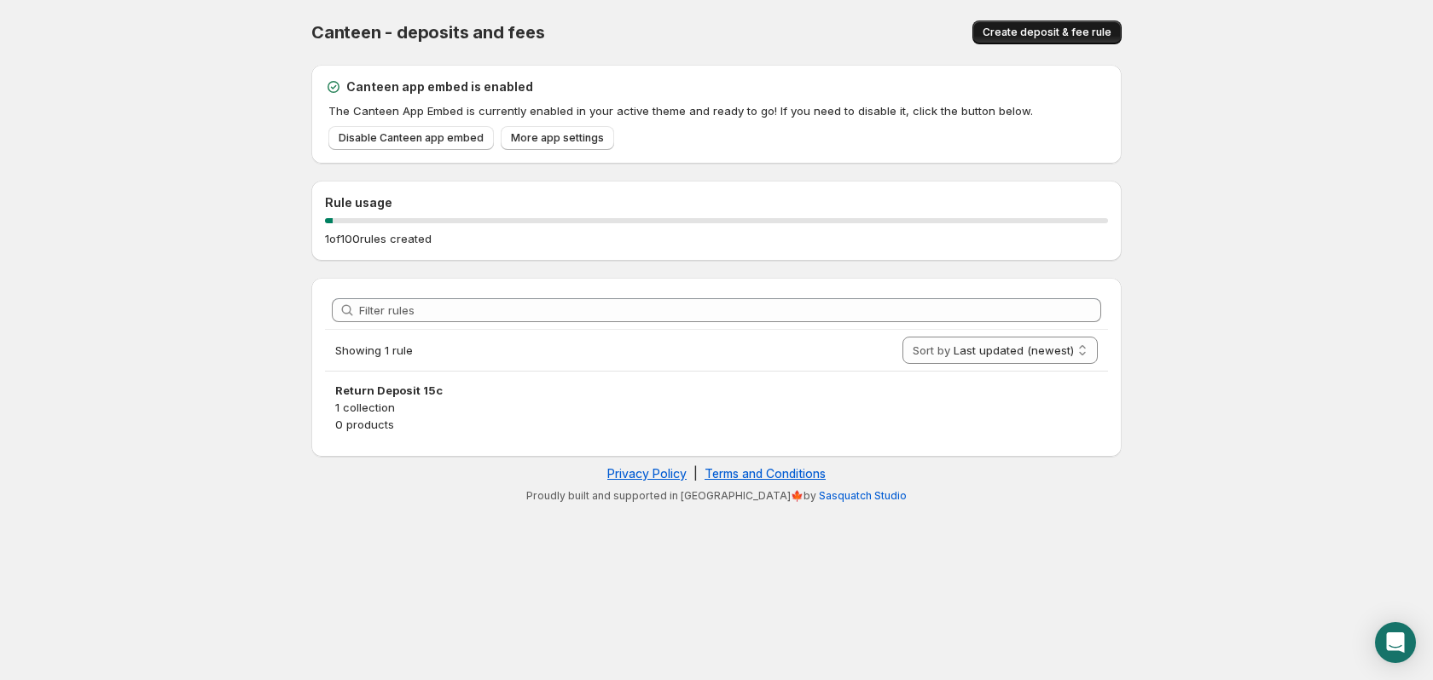
click at [1001, 36] on span "Create deposit & fee rule" at bounding box center [1046, 33] width 129 height 14
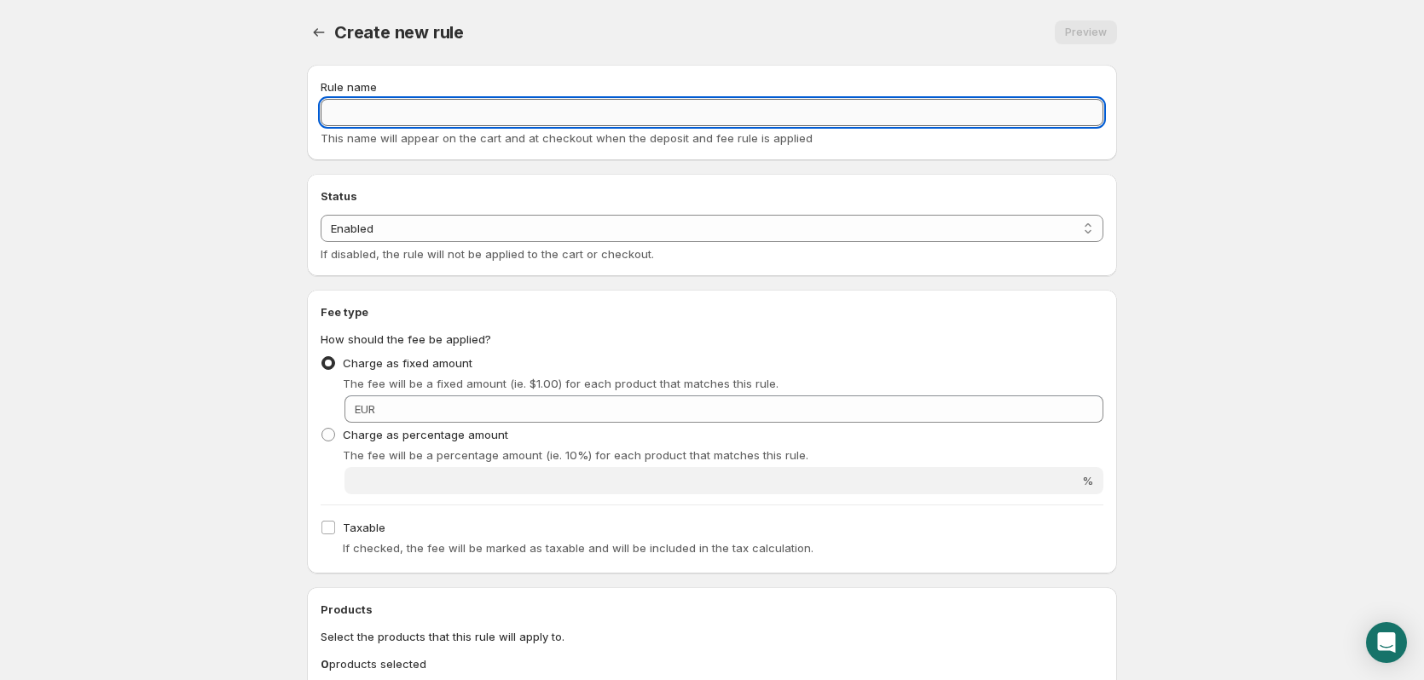
click at [353, 109] on input "Rule name" at bounding box center [712, 112] width 783 height 27
type input "Return Deposit €3.60"
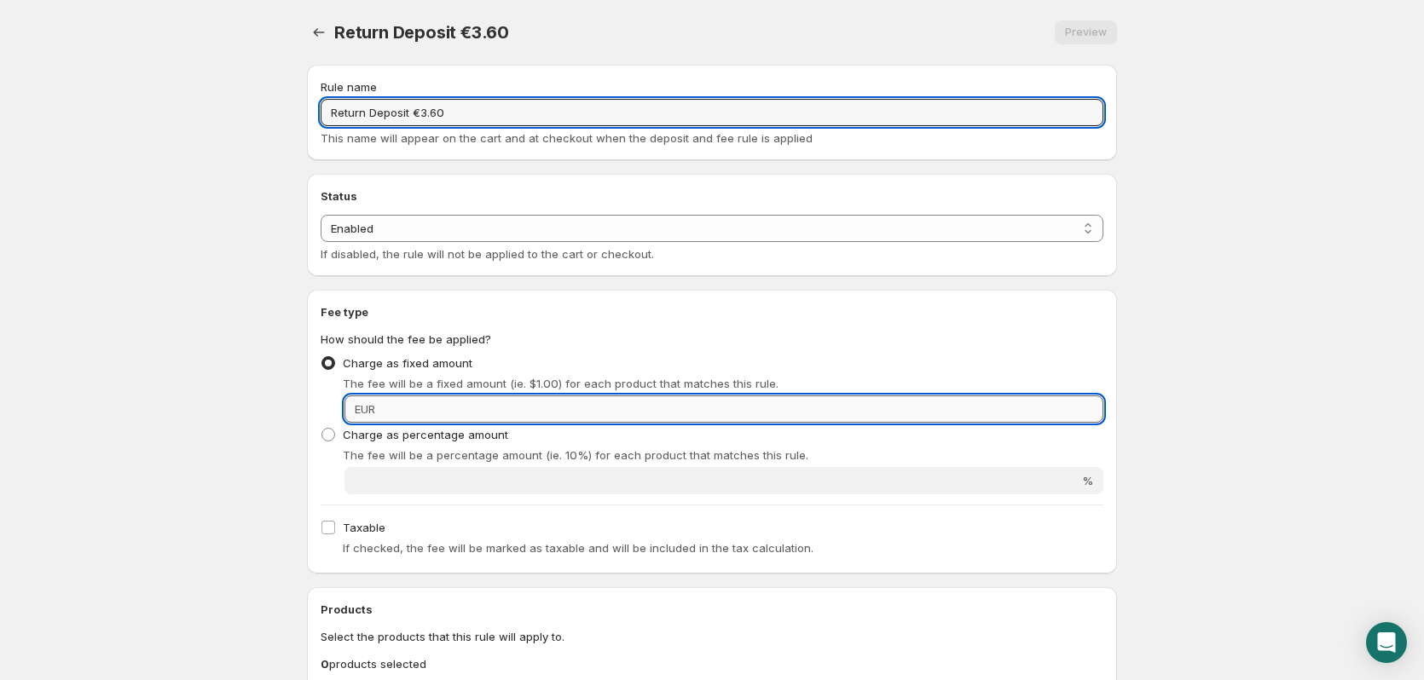
click at [408, 412] on input "Fixed amount" at bounding box center [741, 409] width 723 height 27
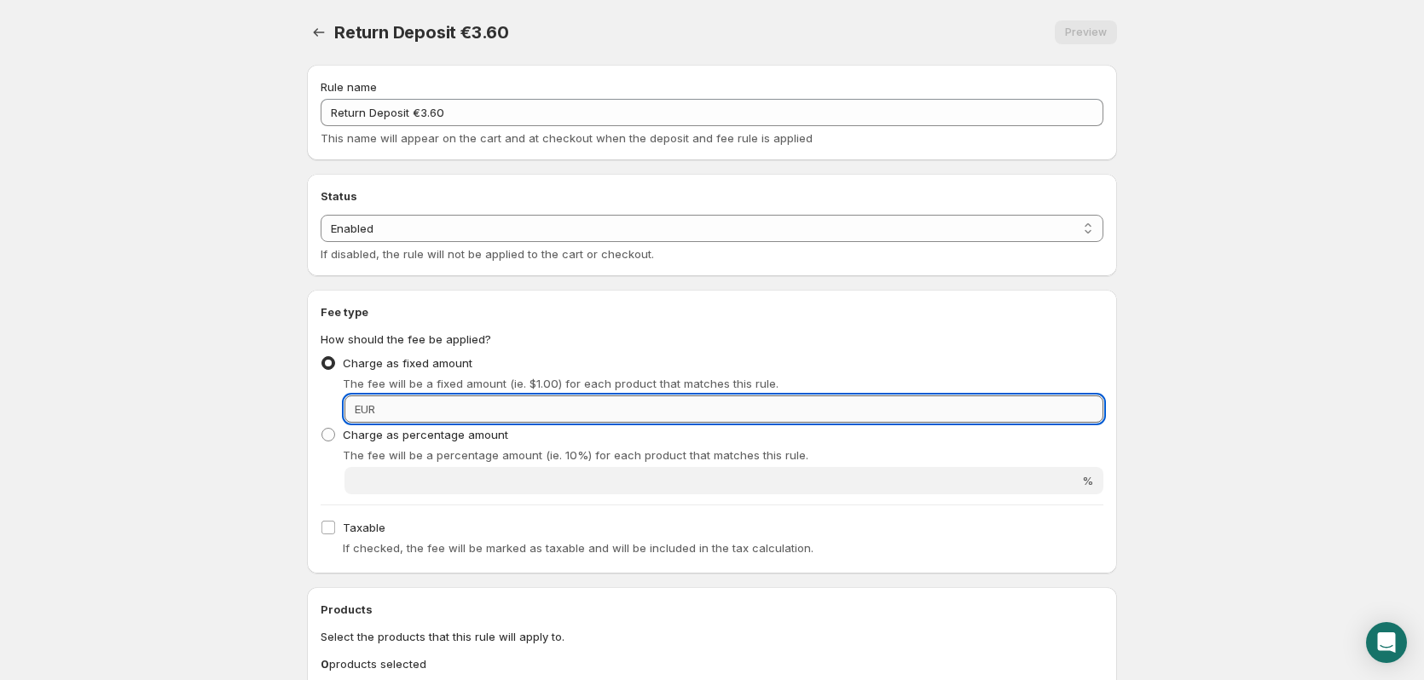
click at [408, 412] on input "Fixed amount" at bounding box center [741, 409] width 723 height 27
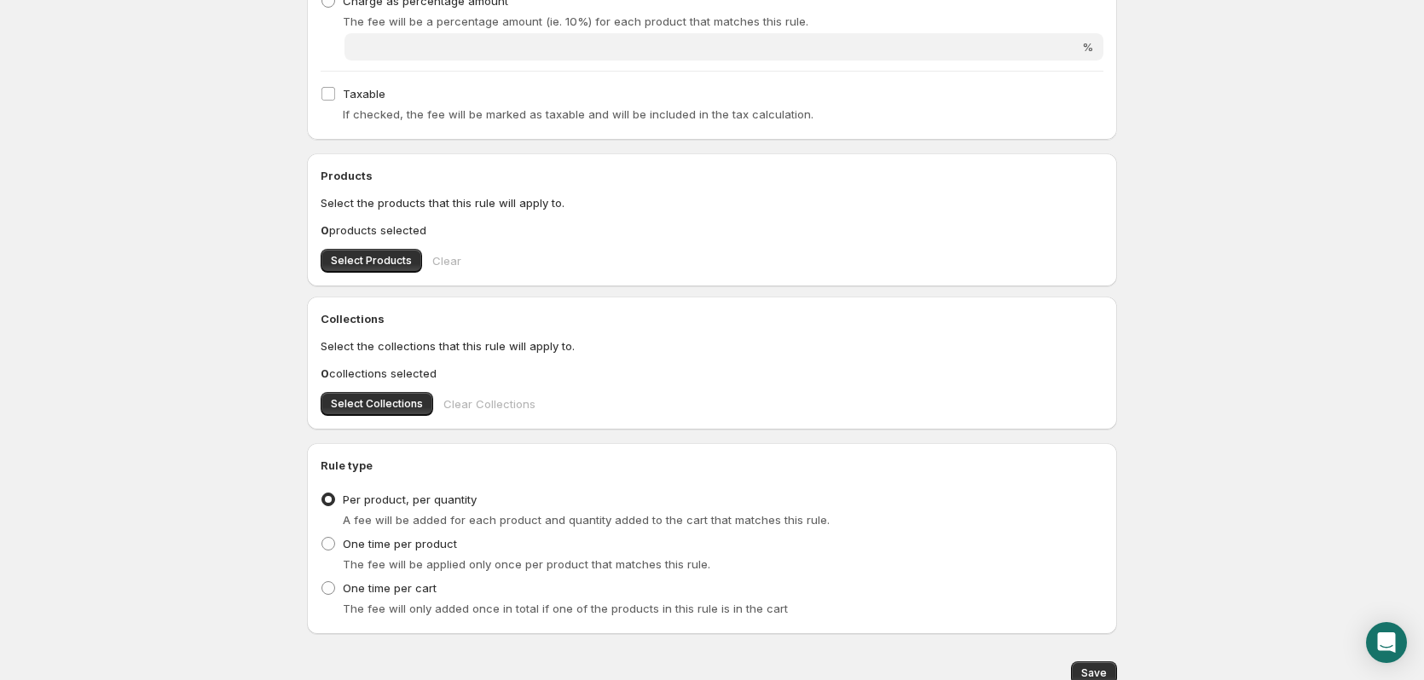
scroll to position [431, 0]
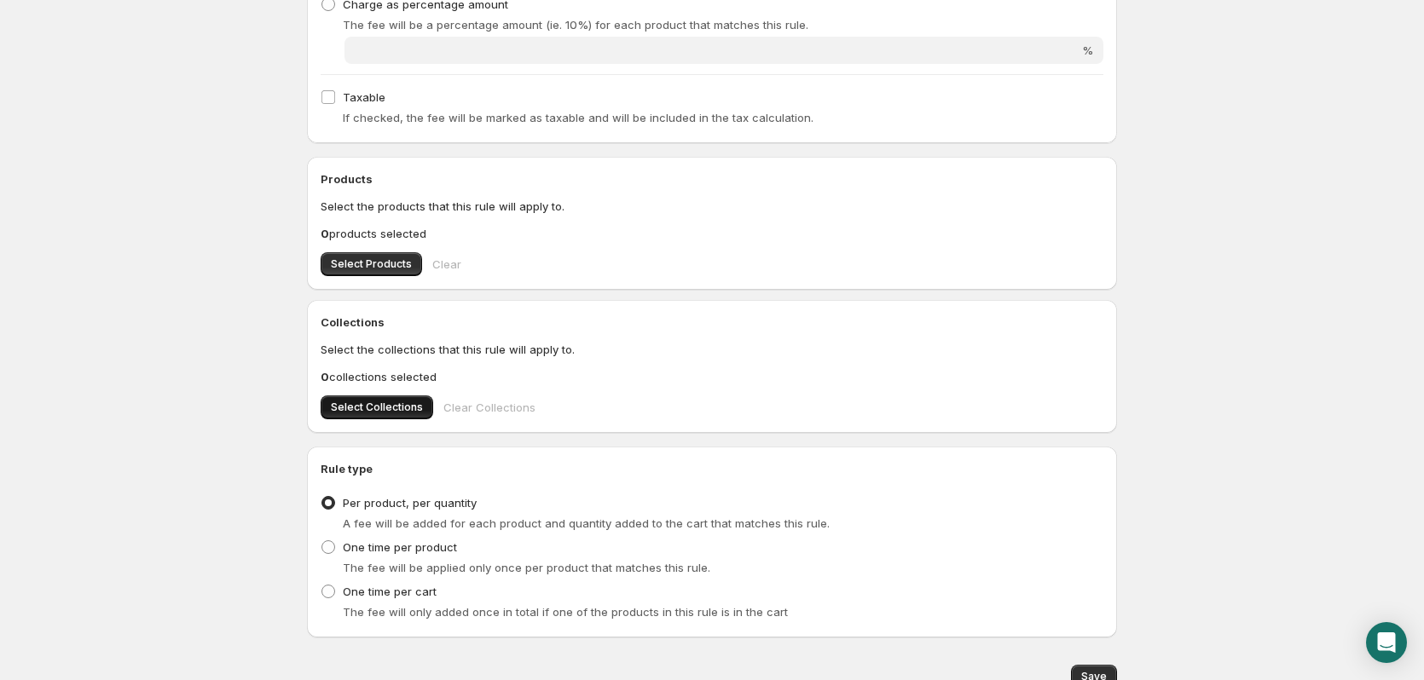
click at [380, 404] on span "Select Collections" at bounding box center [377, 408] width 92 height 14
click at [1090, 673] on span "Save" at bounding box center [1094, 677] width 26 height 14
type input "3.6"
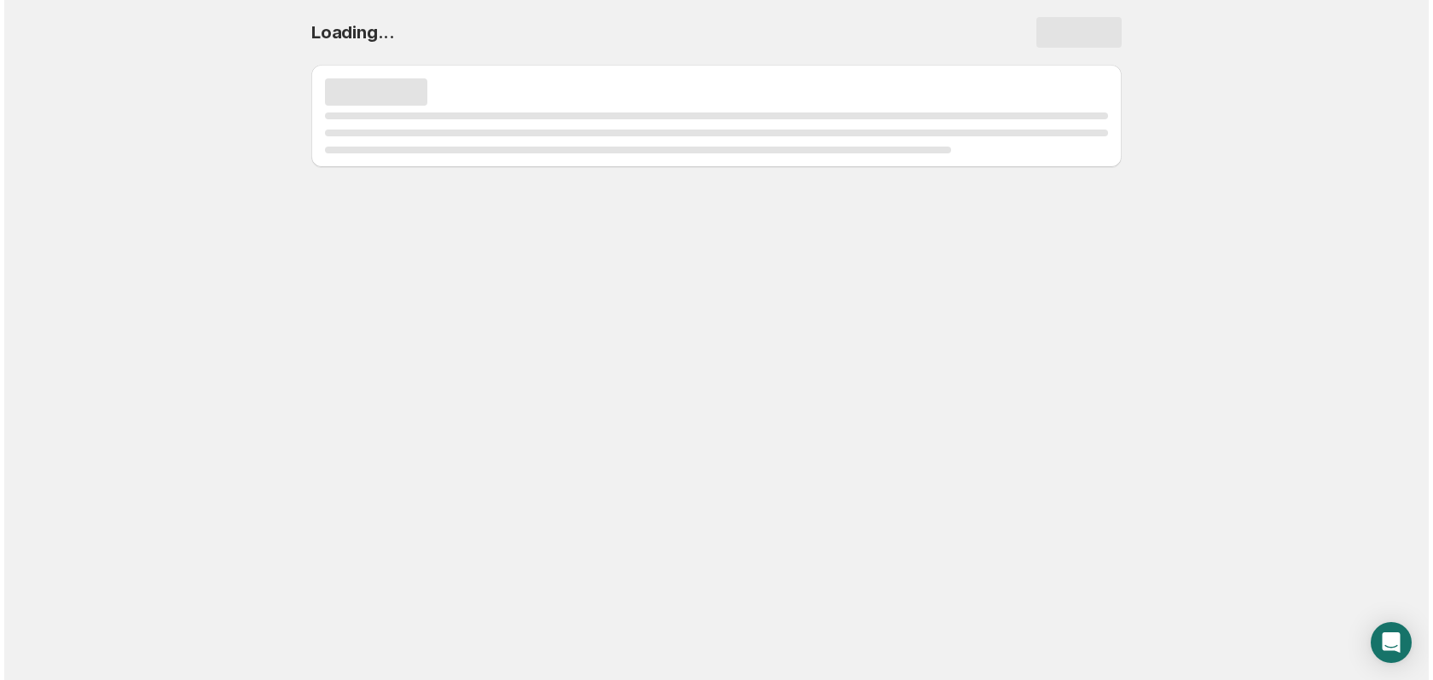
scroll to position [0, 0]
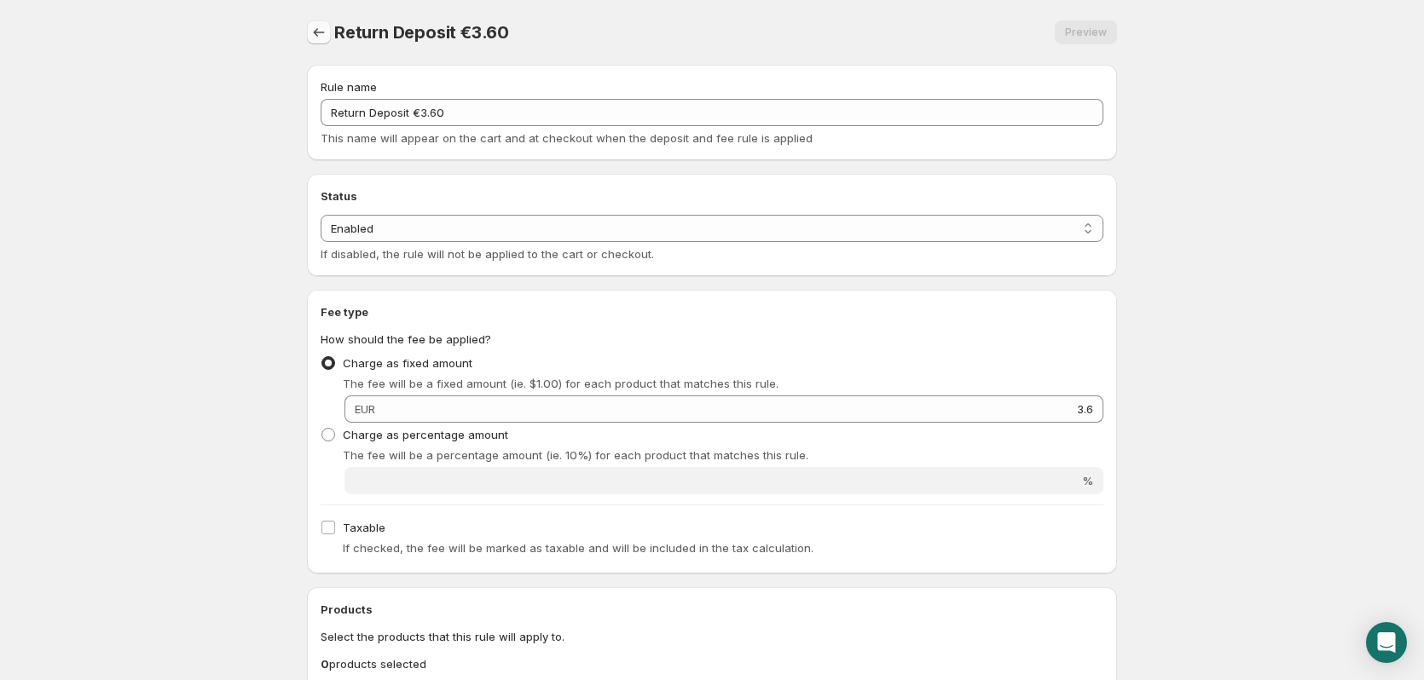
click at [315, 31] on icon "Settings" at bounding box center [318, 32] width 17 height 17
